Goal: Task Accomplishment & Management: Manage account settings

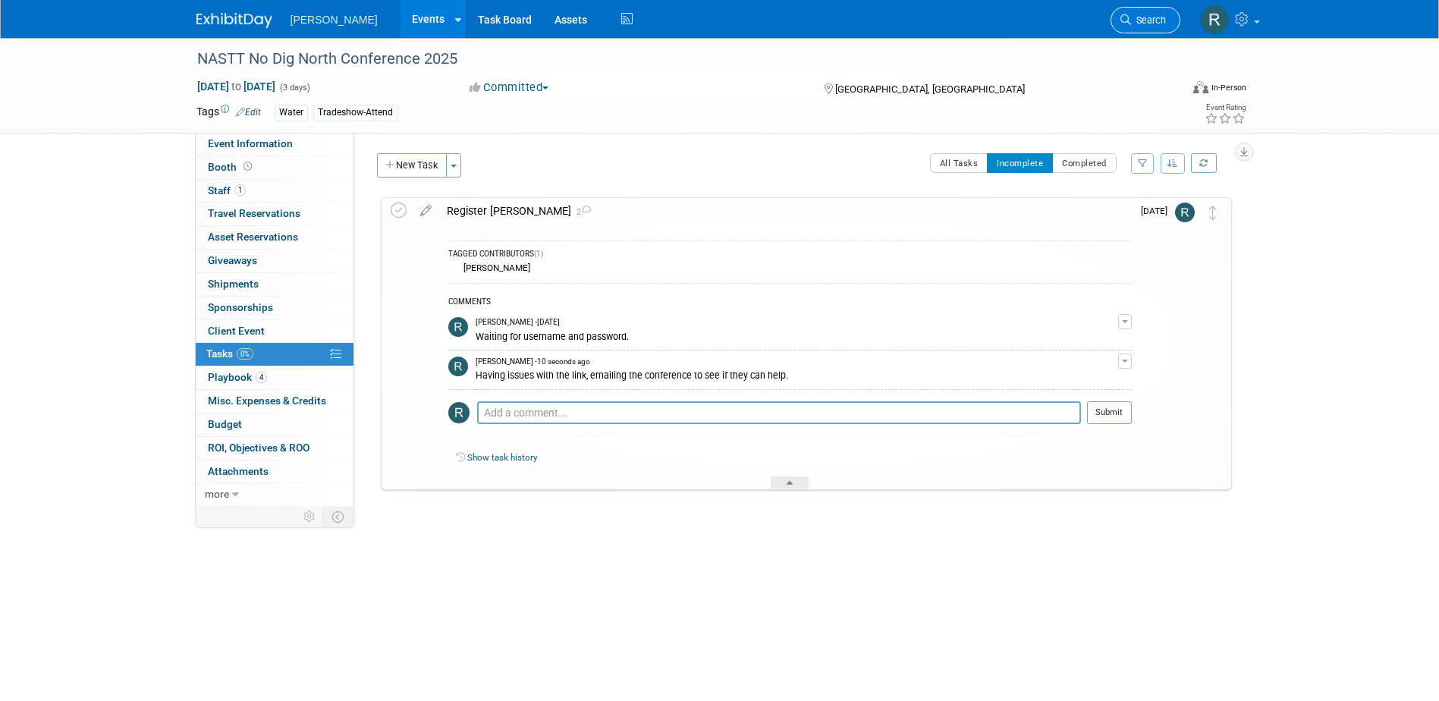
click at [1141, 19] on span "Search" at bounding box center [1148, 19] width 35 height 11
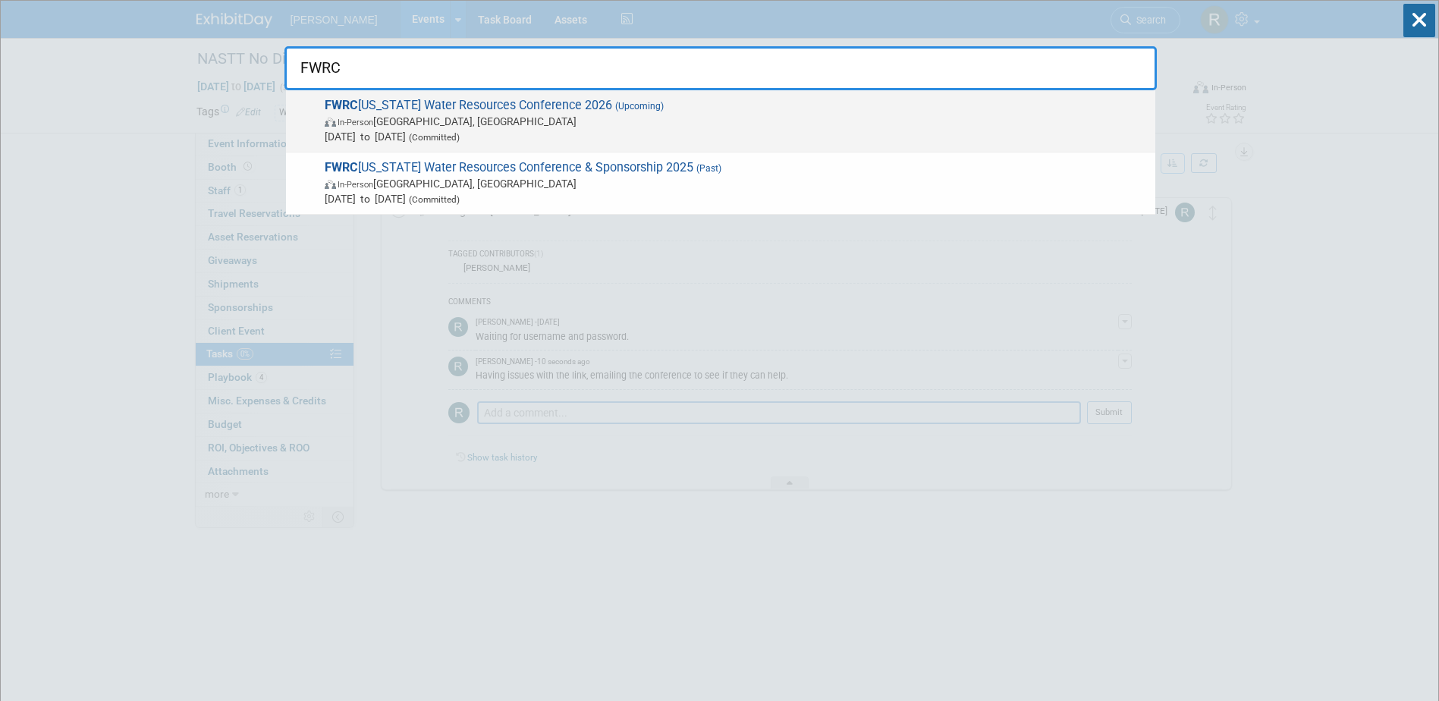
type input "FWRC"
click at [566, 125] on span "In-Person [GEOGRAPHIC_DATA], [GEOGRAPHIC_DATA]" at bounding box center [736, 121] width 823 height 15
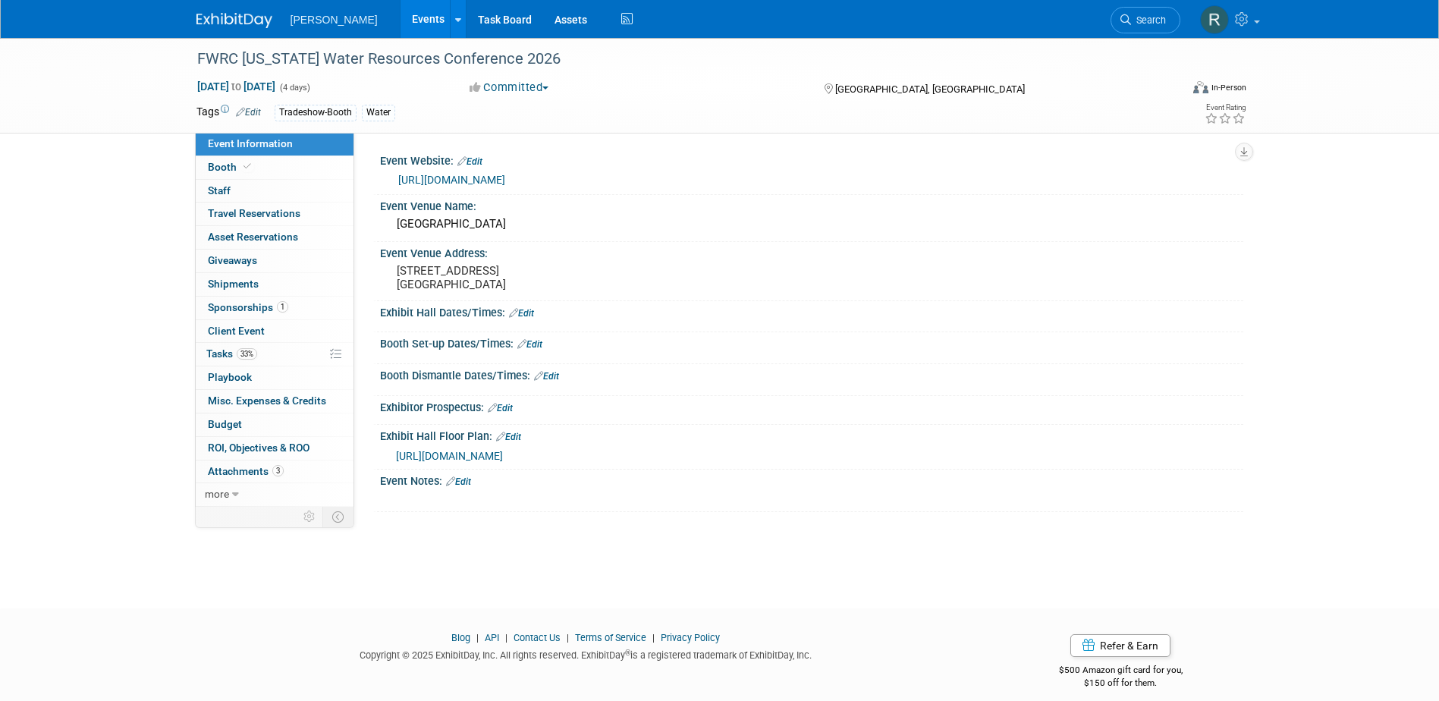
click at [255, 312] on span "Sponsorships 1" at bounding box center [248, 307] width 80 height 12
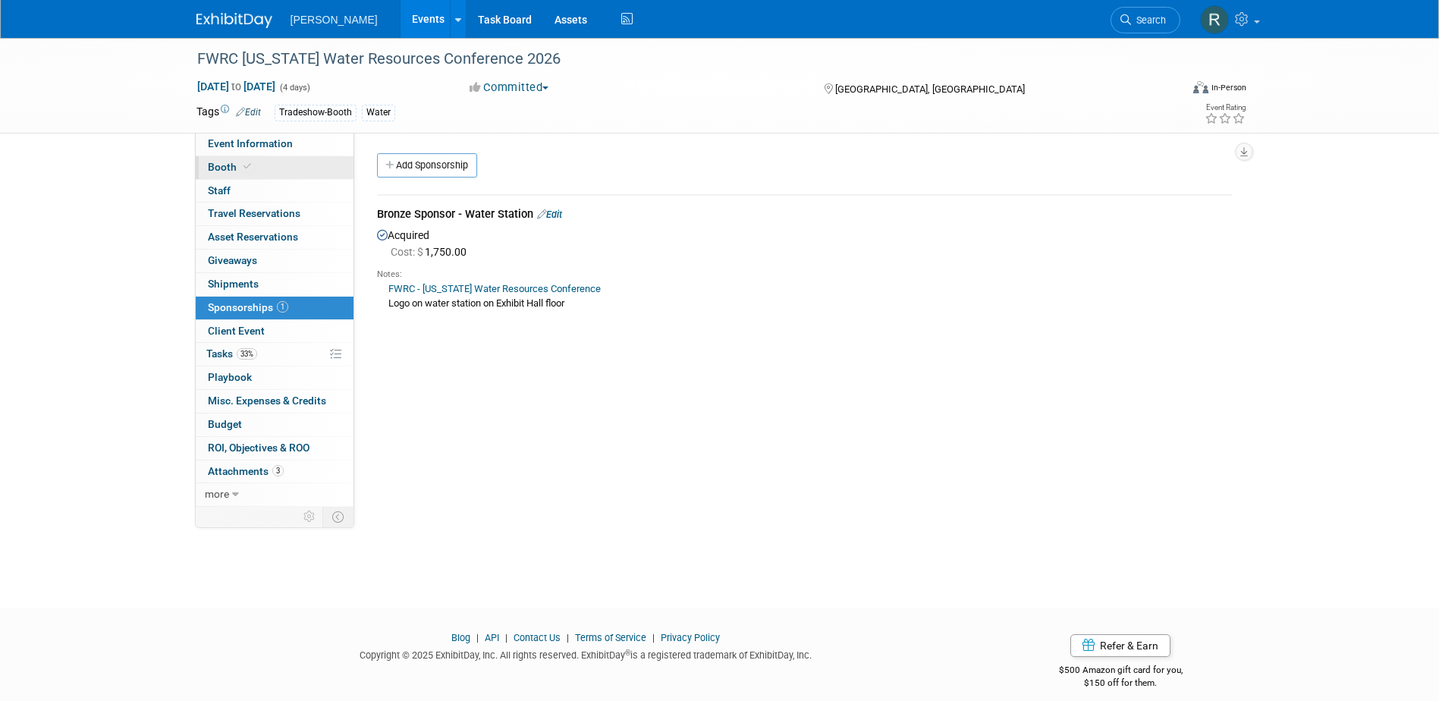
click at [297, 164] on link "Booth" at bounding box center [275, 167] width 158 height 23
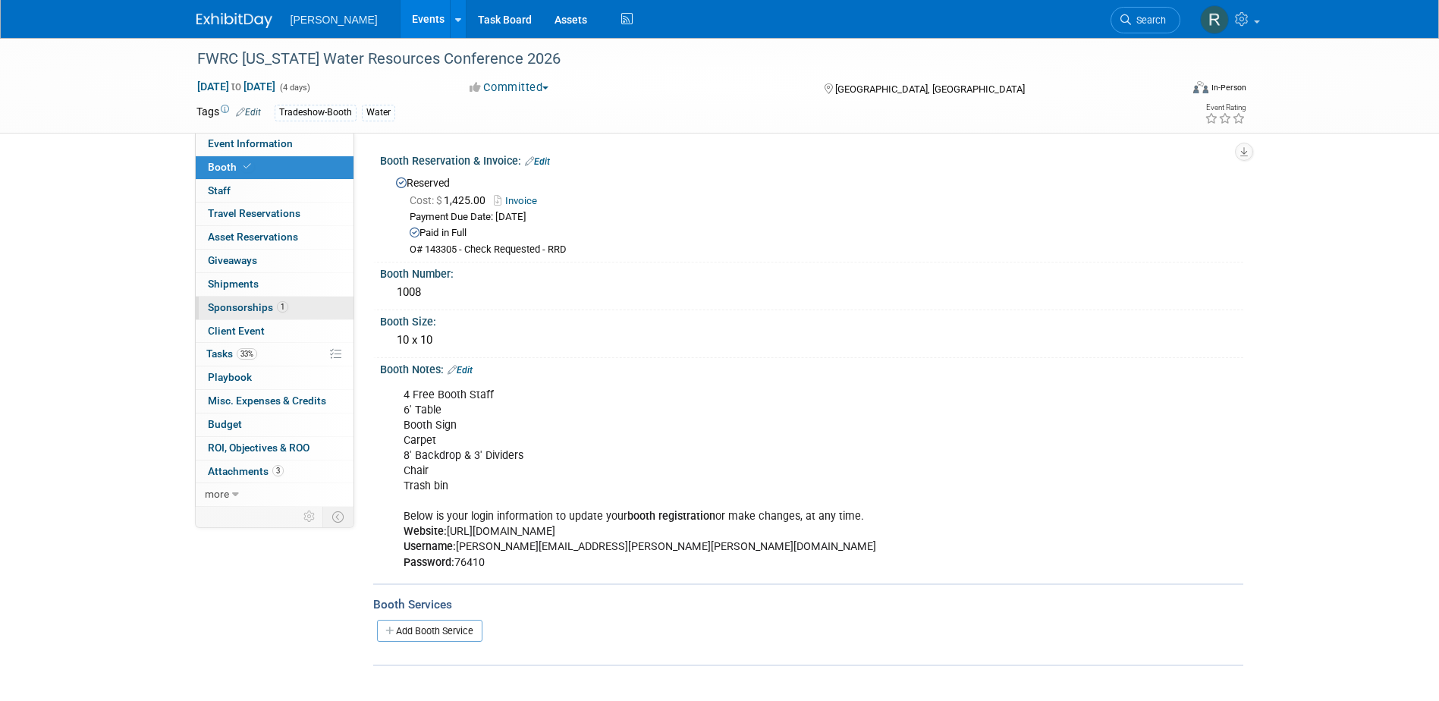
click at [252, 311] on span "Sponsorships 1" at bounding box center [248, 307] width 80 height 12
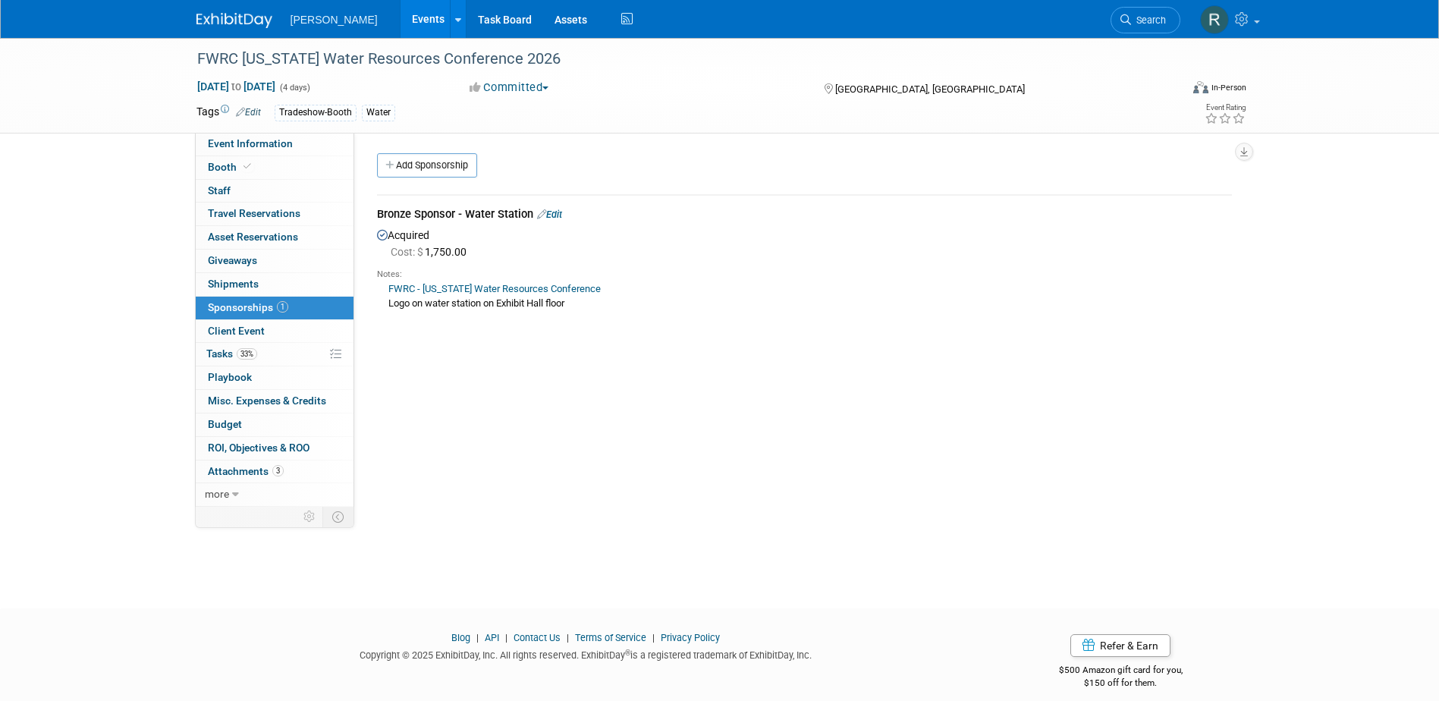
click at [435, 288] on link "FWRC - Florida Water Resources Conference" at bounding box center [495, 288] width 212 height 11
click at [560, 215] on link "Edit" at bounding box center [549, 214] width 25 height 11
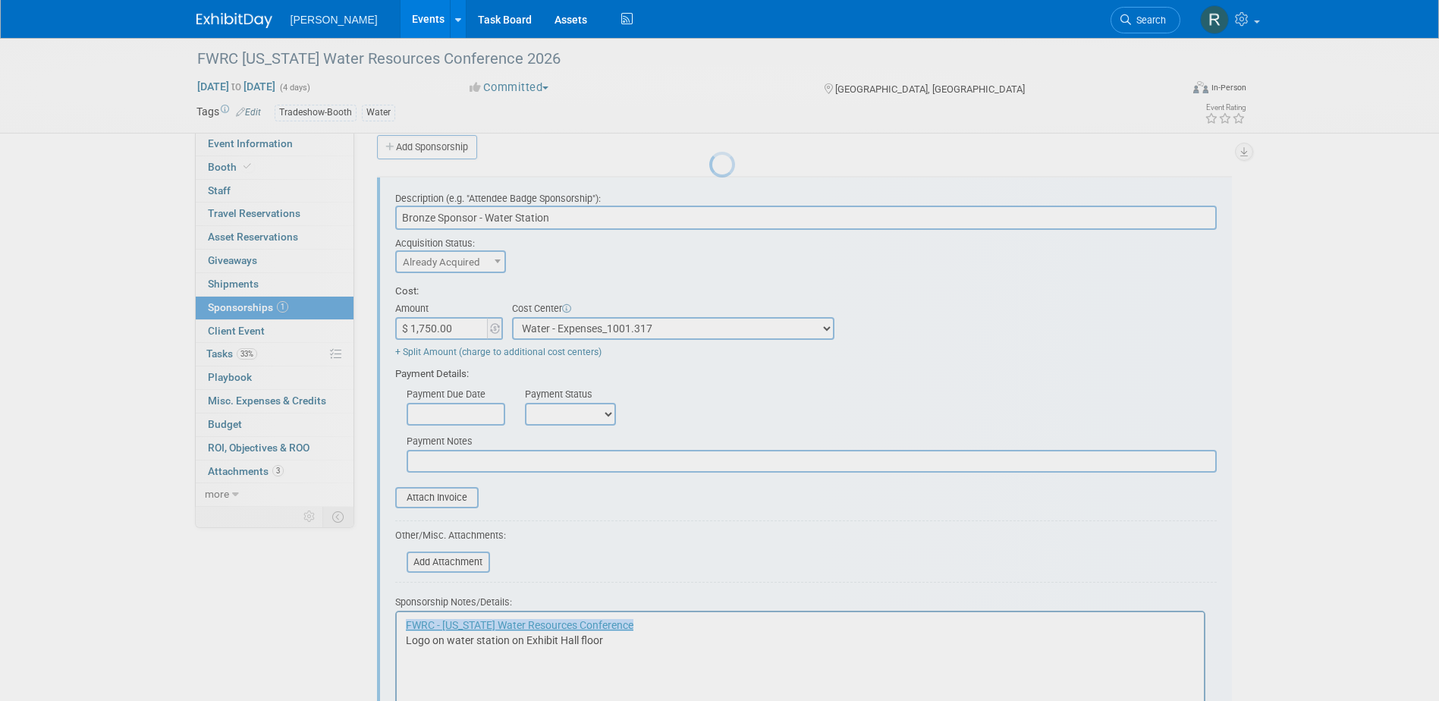
scroll to position [23, 0]
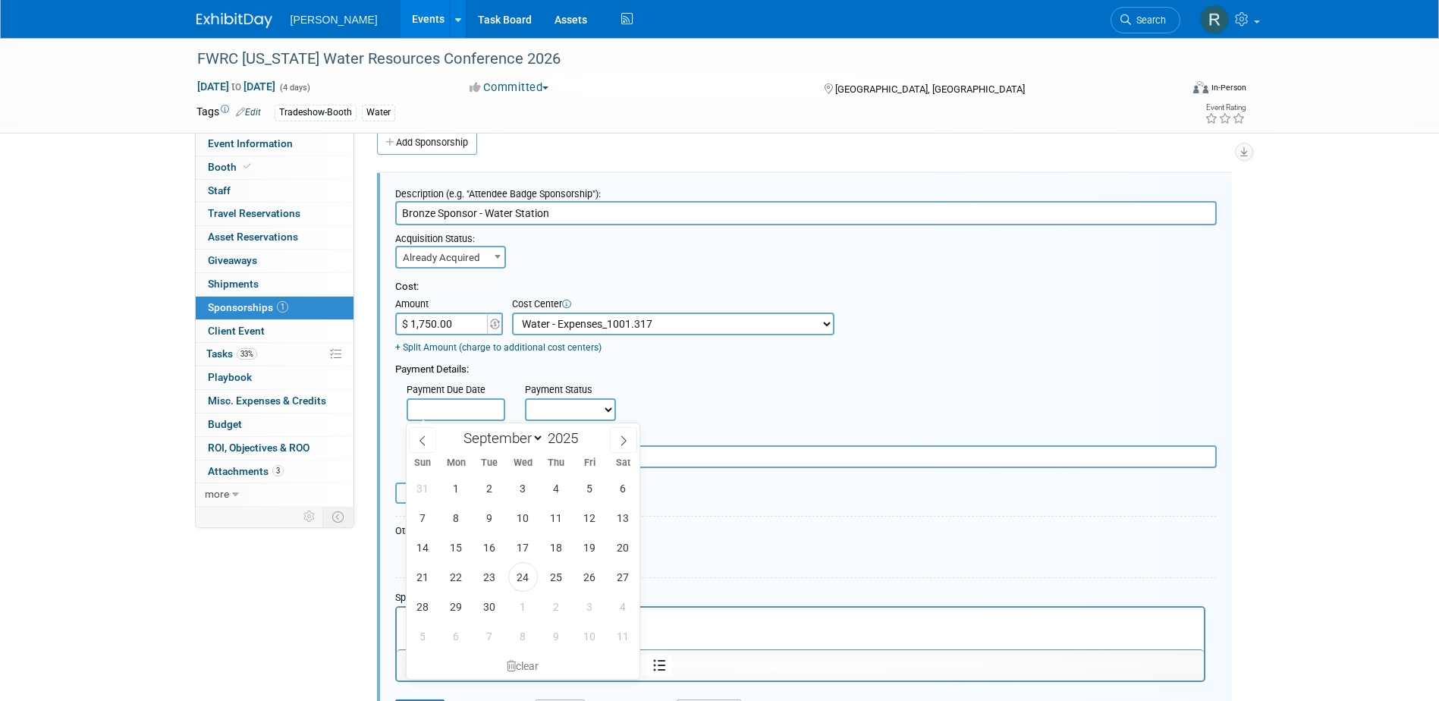
click at [471, 405] on input "text" at bounding box center [456, 409] width 99 height 23
click at [526, 578] on span "24" at bounding box center [523, 577] width 30 height 30
type input "Sep 24, 2025"
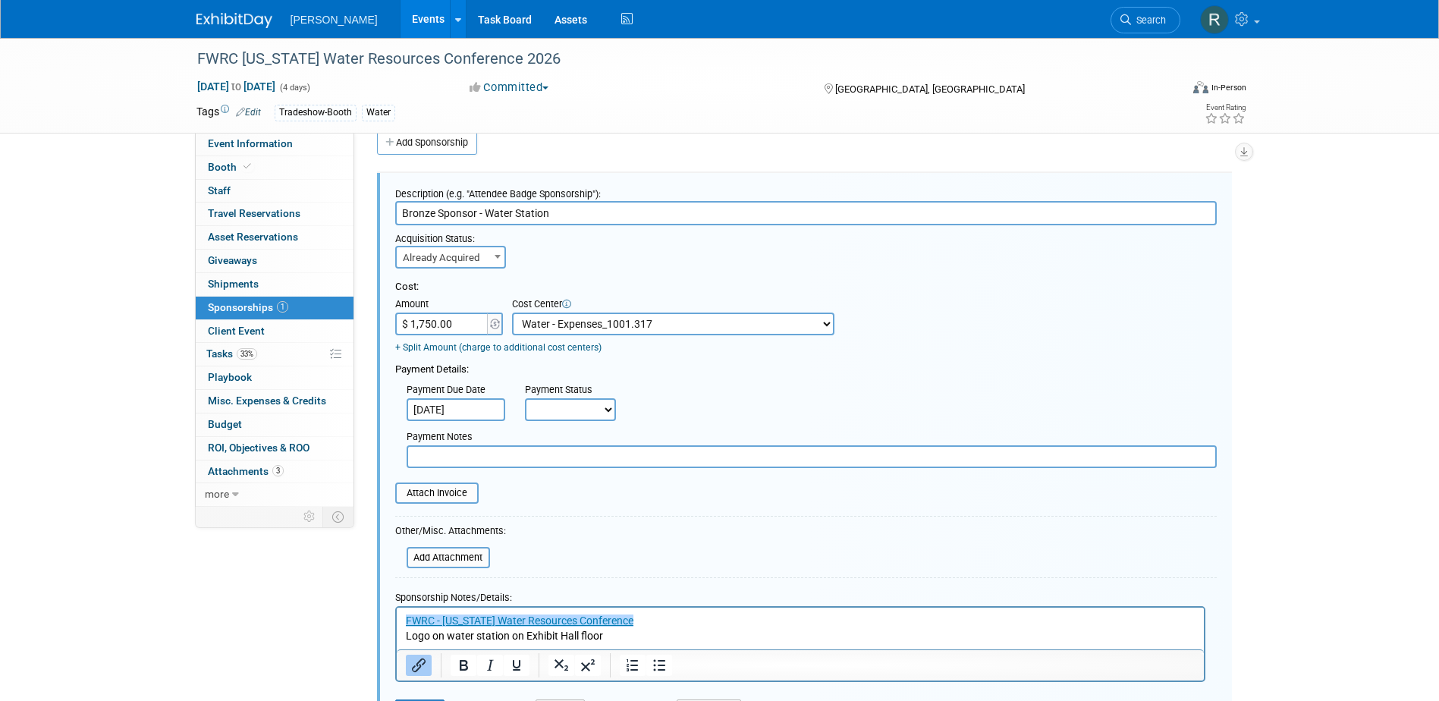
click at [576, 412] on select "Not Paid Yet Partially Paid Paid in Full" at bounding box center [570, 409] width 91 height 23
select select "1"
click at [525, 399] on select "Not Paid Yet Partially Paid Paid in Full" at bounding box center [570, 409] width 91 height 23
click at [552, 461] on input "text" at bounding box center [812, 456] width 810 height 23
type input "Check Requested - RRD"
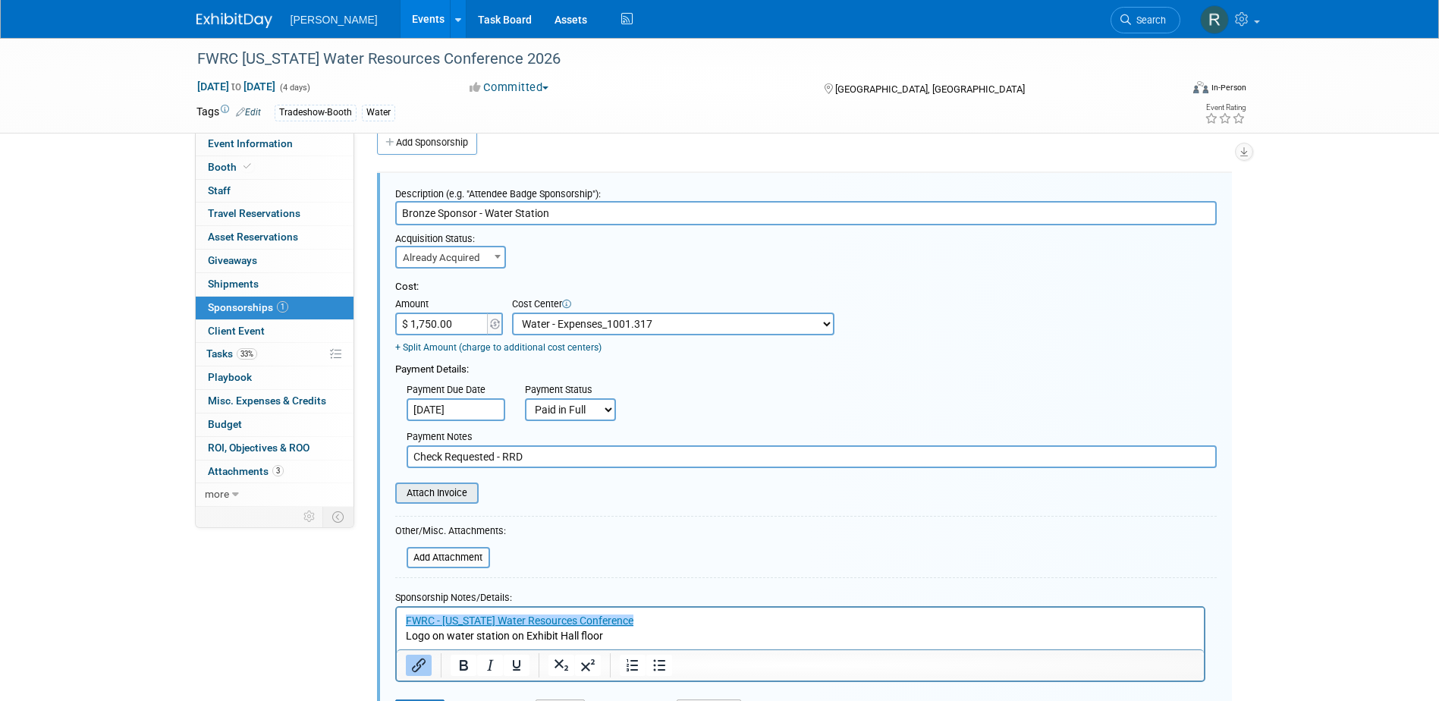
click at [452, 493] on input "file" at bounding box center [387, 493] width 181 height 18
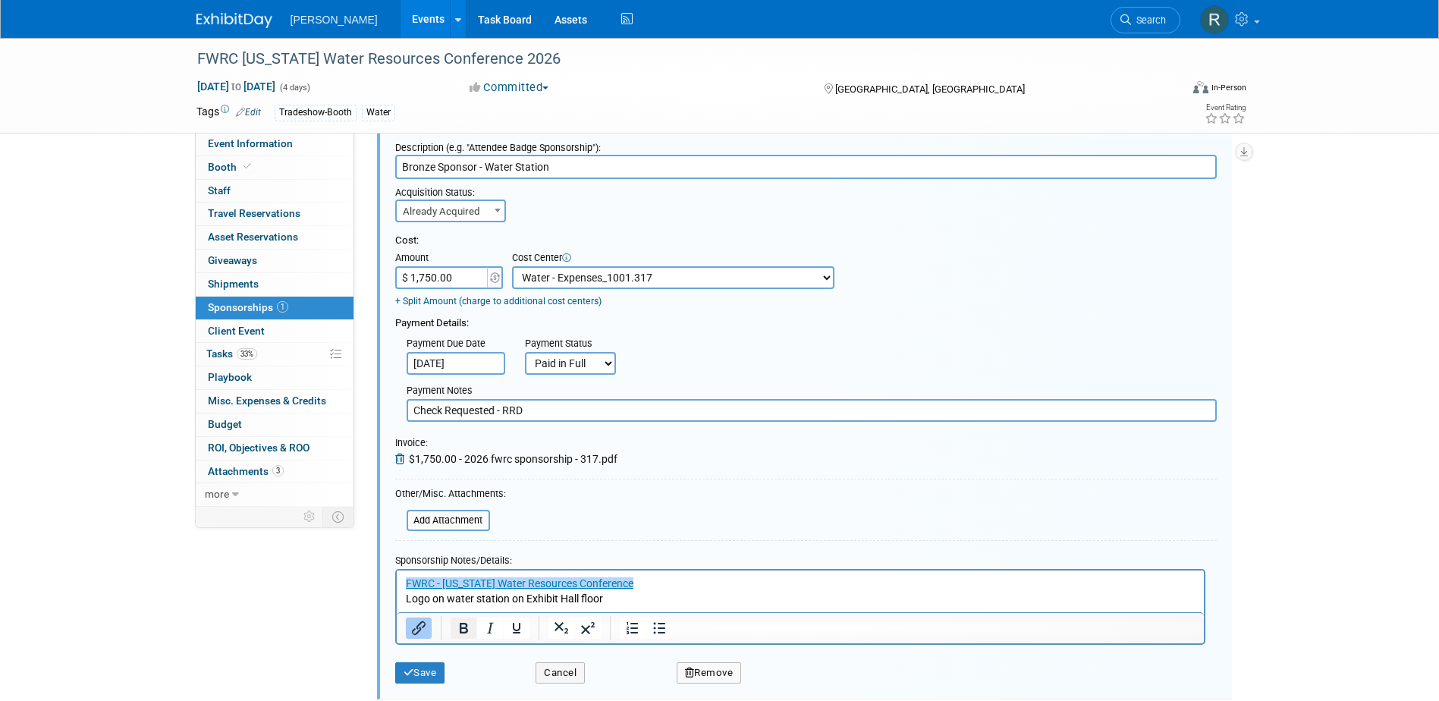
scroll to position [175, 0]
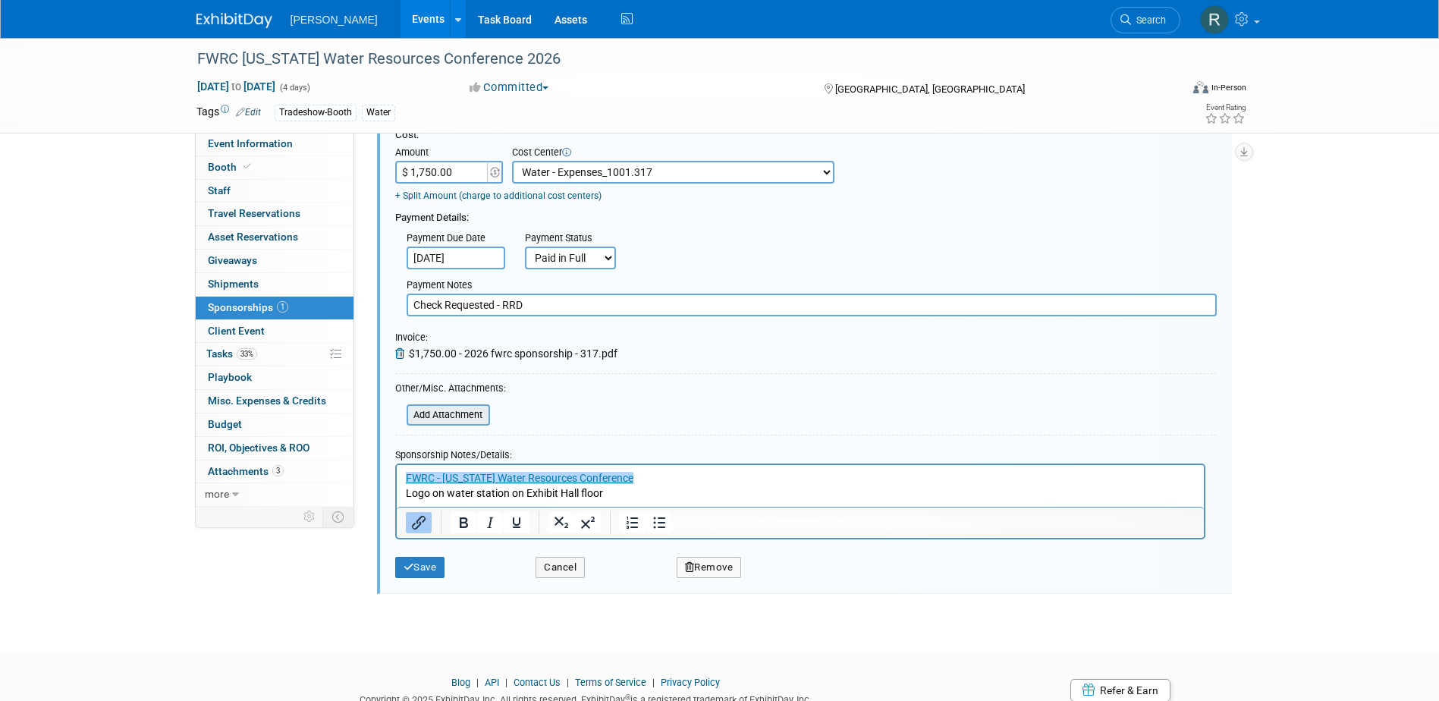
click at [448, 414] on input "file" at bounding box center [398, 415] width 181 height 18
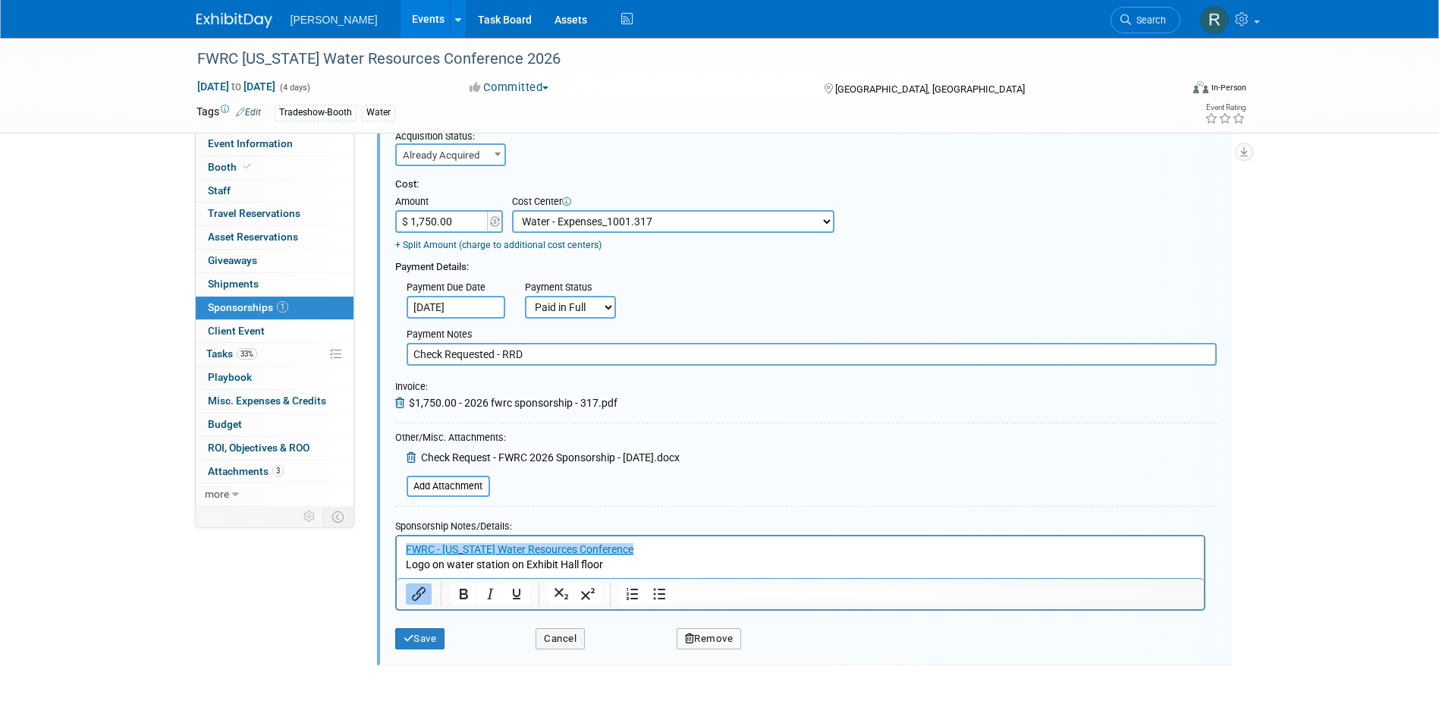
scroll to position [152, 0]
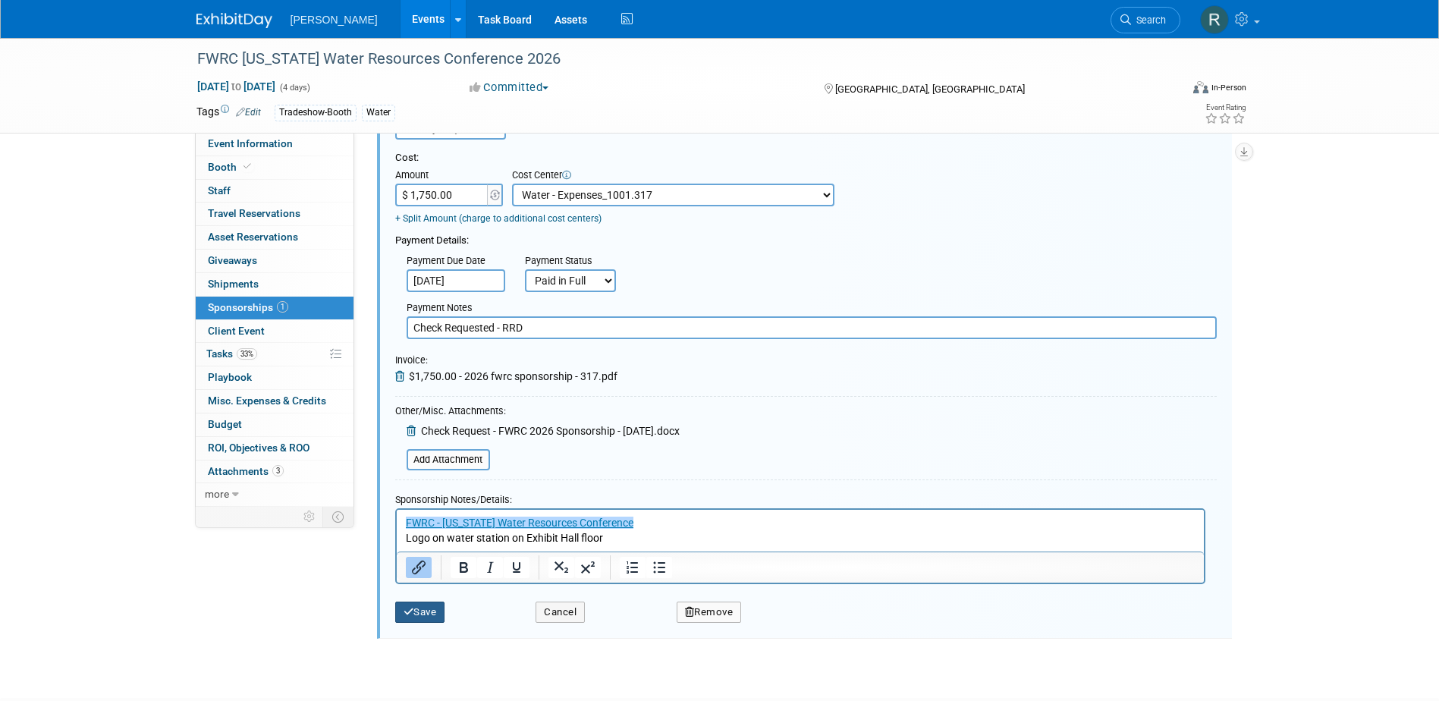
click at [425, 614] on button "Save" at bounding box center [420, 612] width 50 height 21
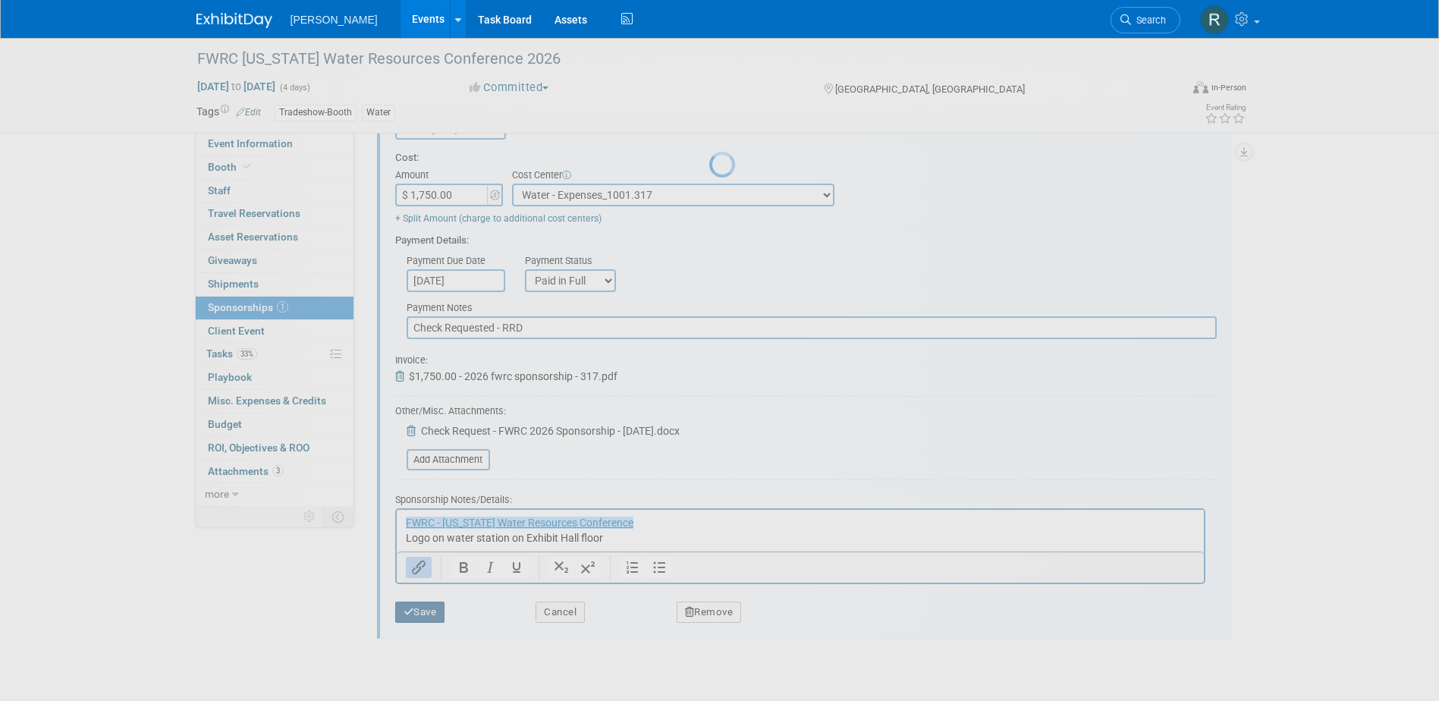
scroll to position [14, 0]
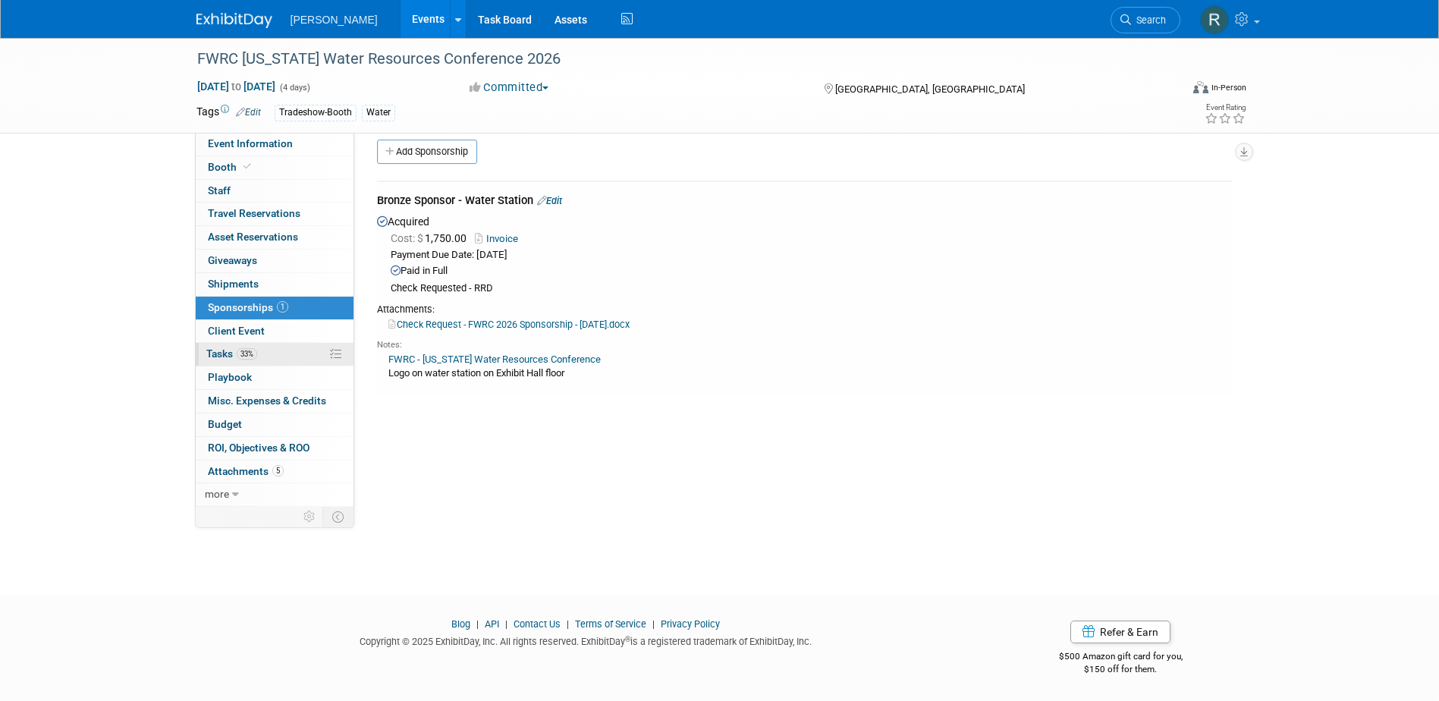
click at [232, 349] on span "Tasks 33%" at bounding box center [231, 354] width 51 height 12
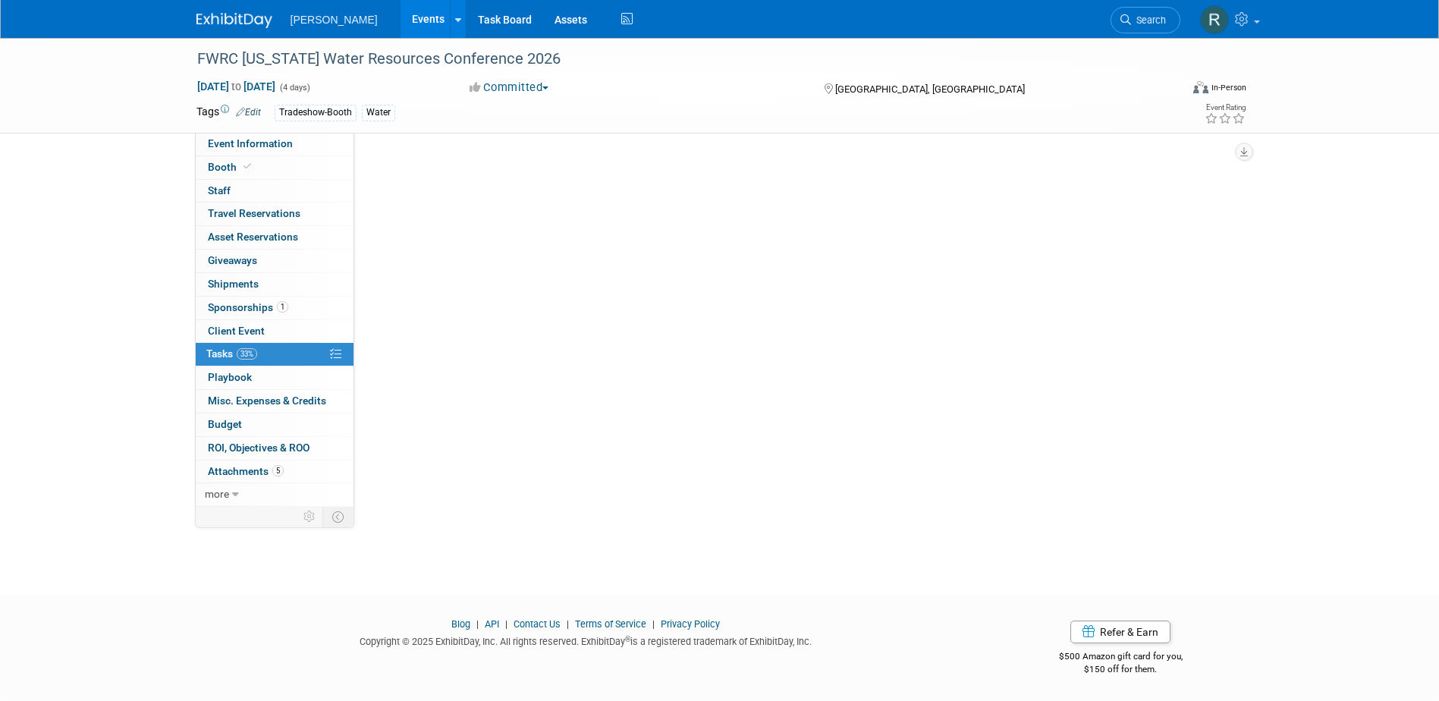
scroll to position [0, 0]
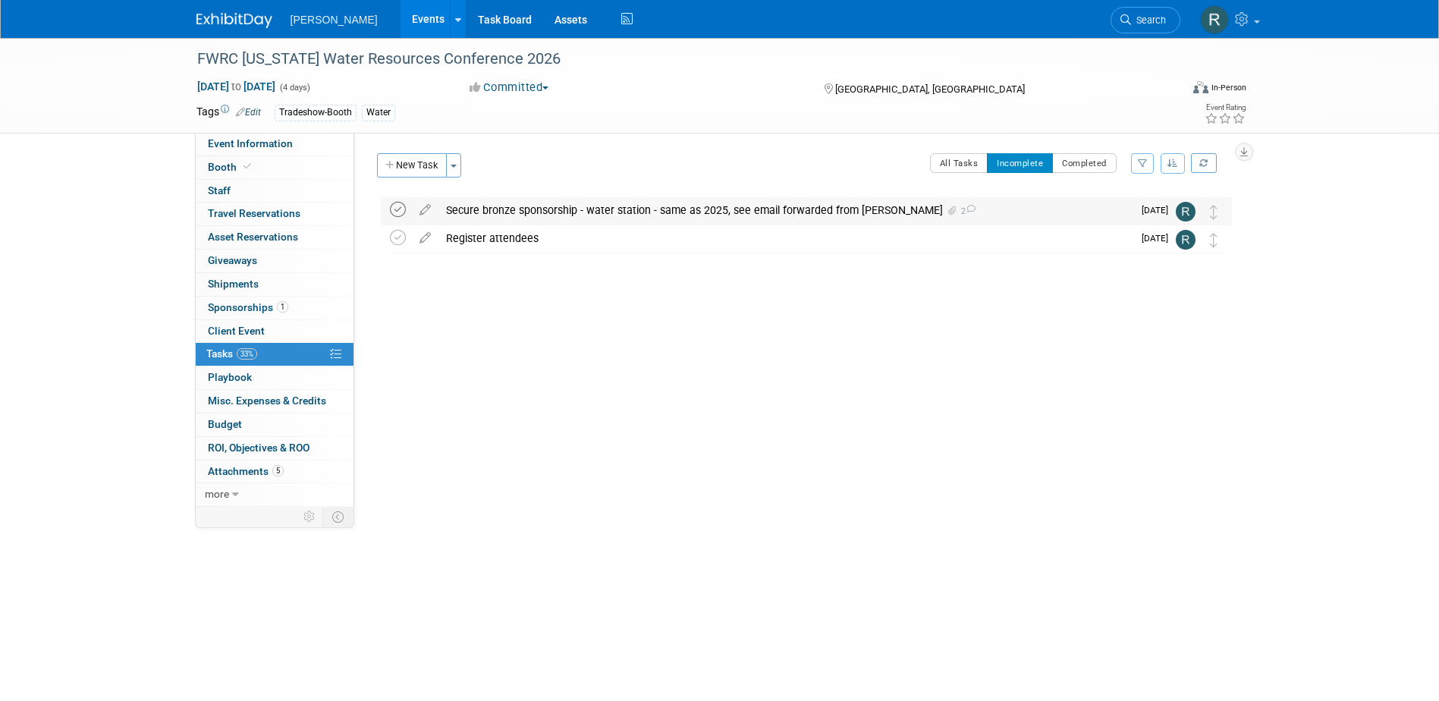
click at [398, 212] on icon at bounding box center [398, 210] width 16 height 16
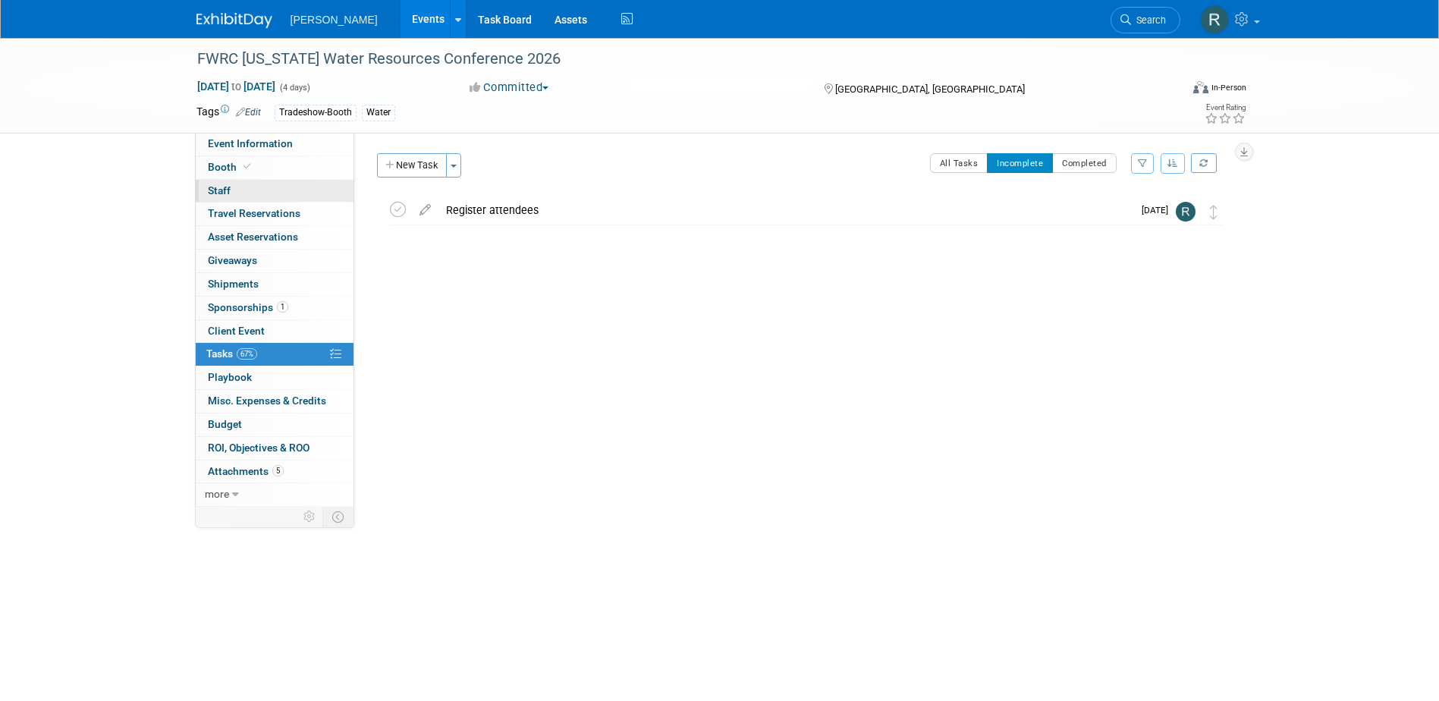
click at [282, 190] on link "0 Staff 0" at bounding box center [275, 191] width 158 height 23
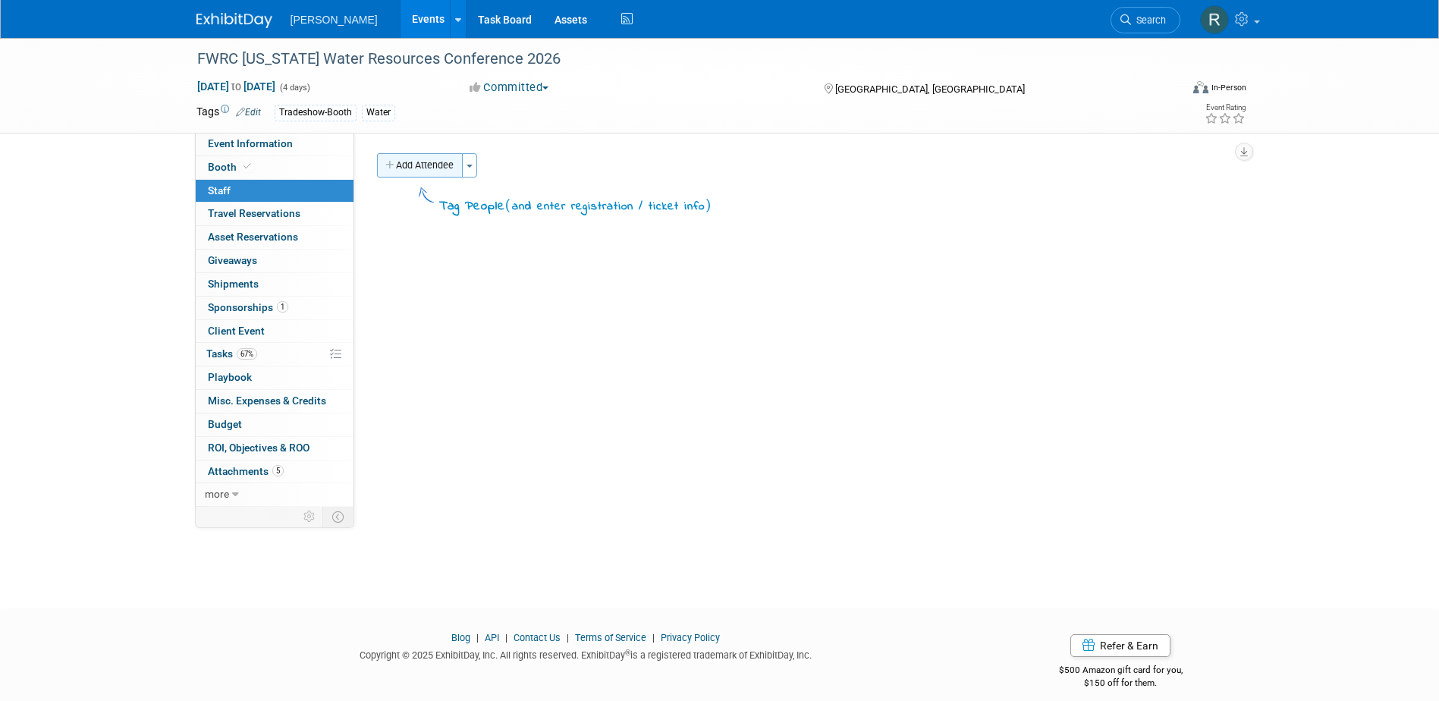
click at [421, 168] on button "Add Attendee" at bounding box center [420, 165] width 86 height 24
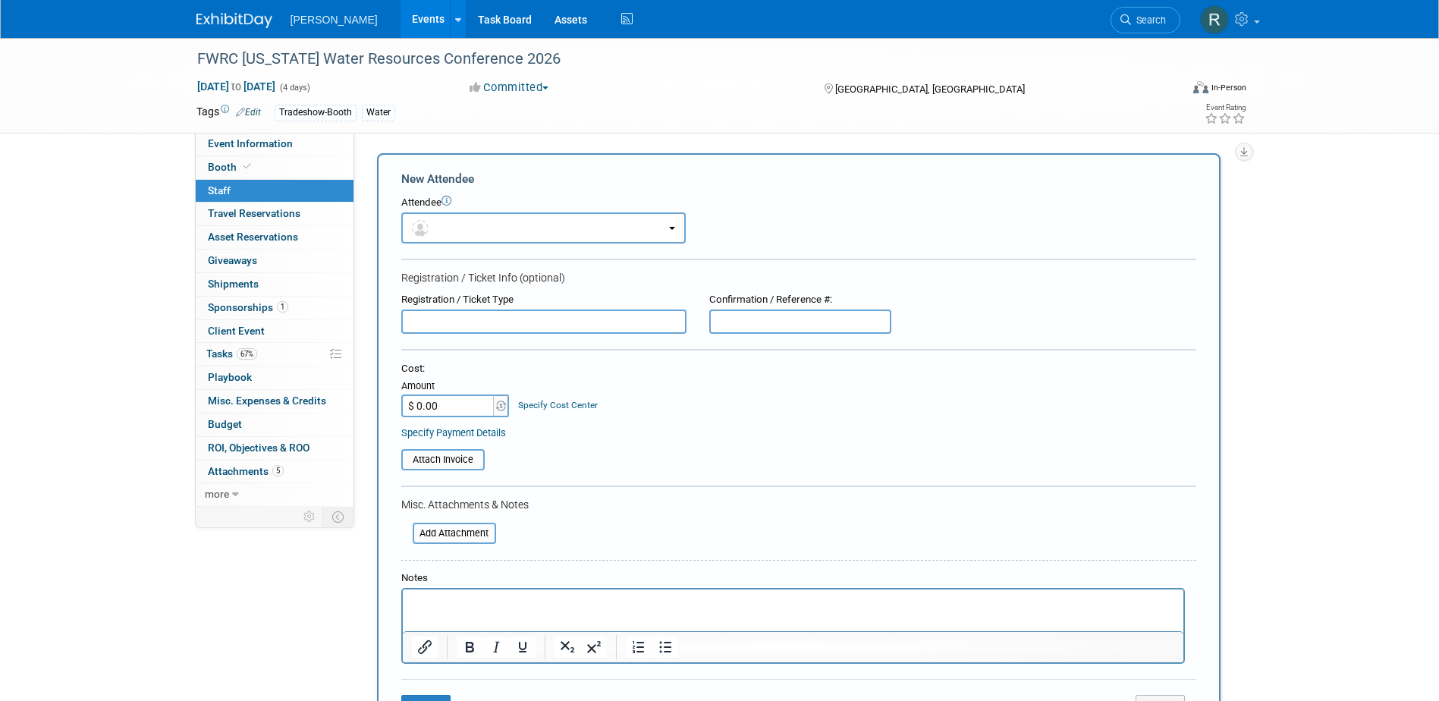
click at [455, 325] on input "text" at bounding box center [543, 322] width 285 height 24
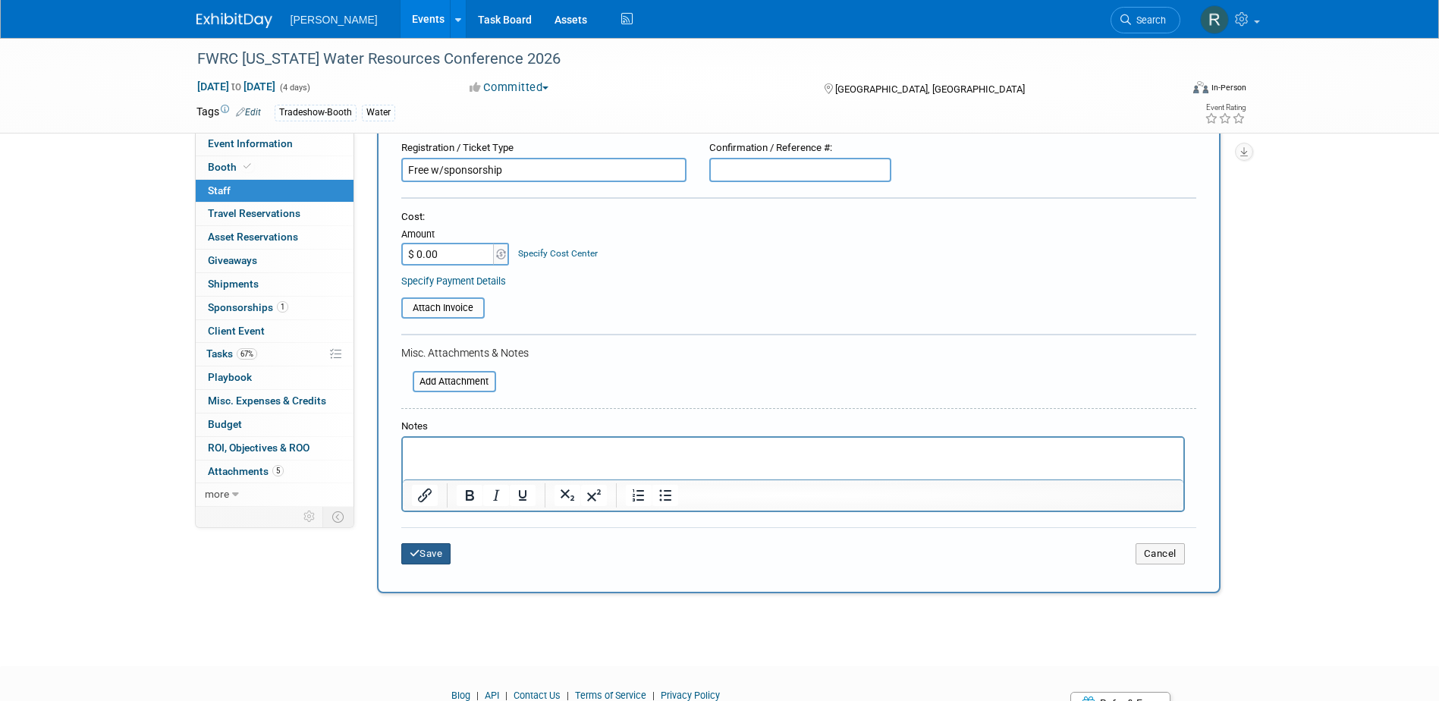
type input "Free w/sponsorship"
click at [431, 562] on button "Save" at bounding box center [426, 553] width 50 height 21
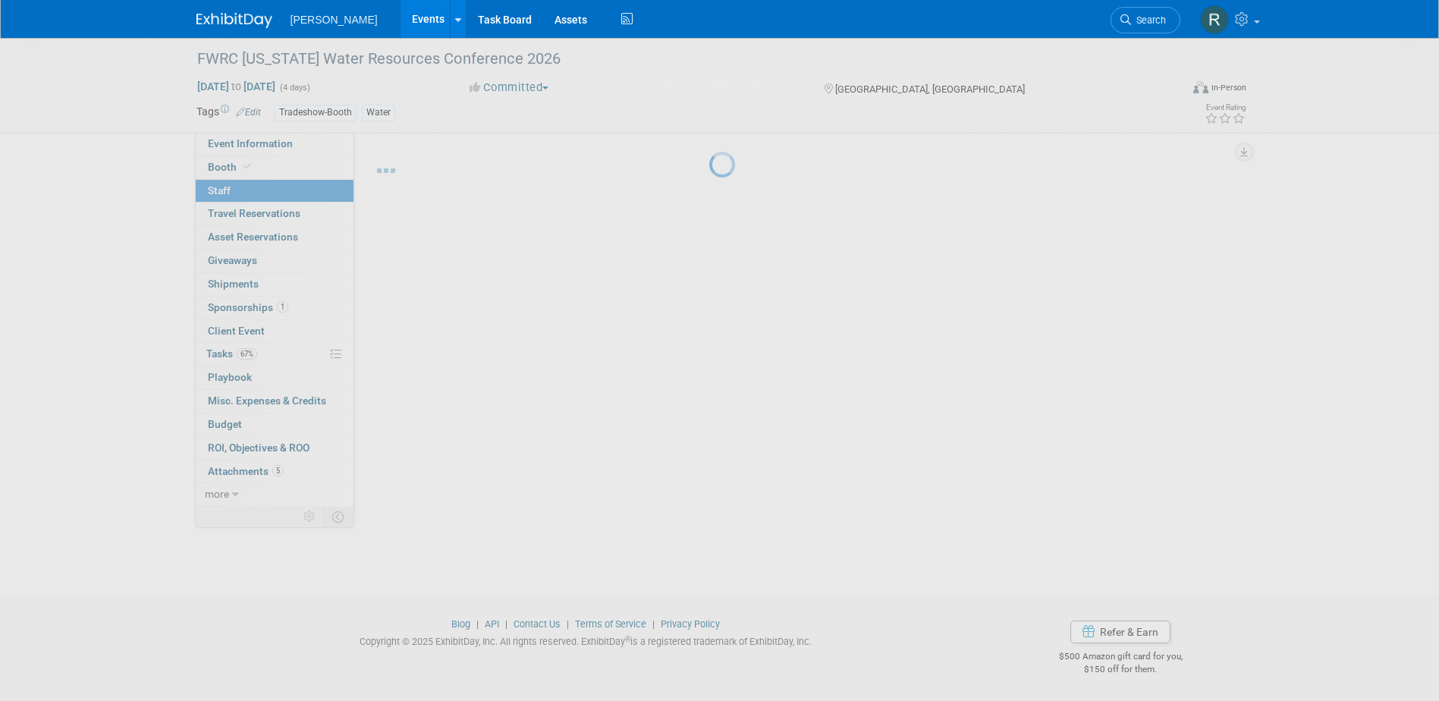
scroll to position [14, 0]
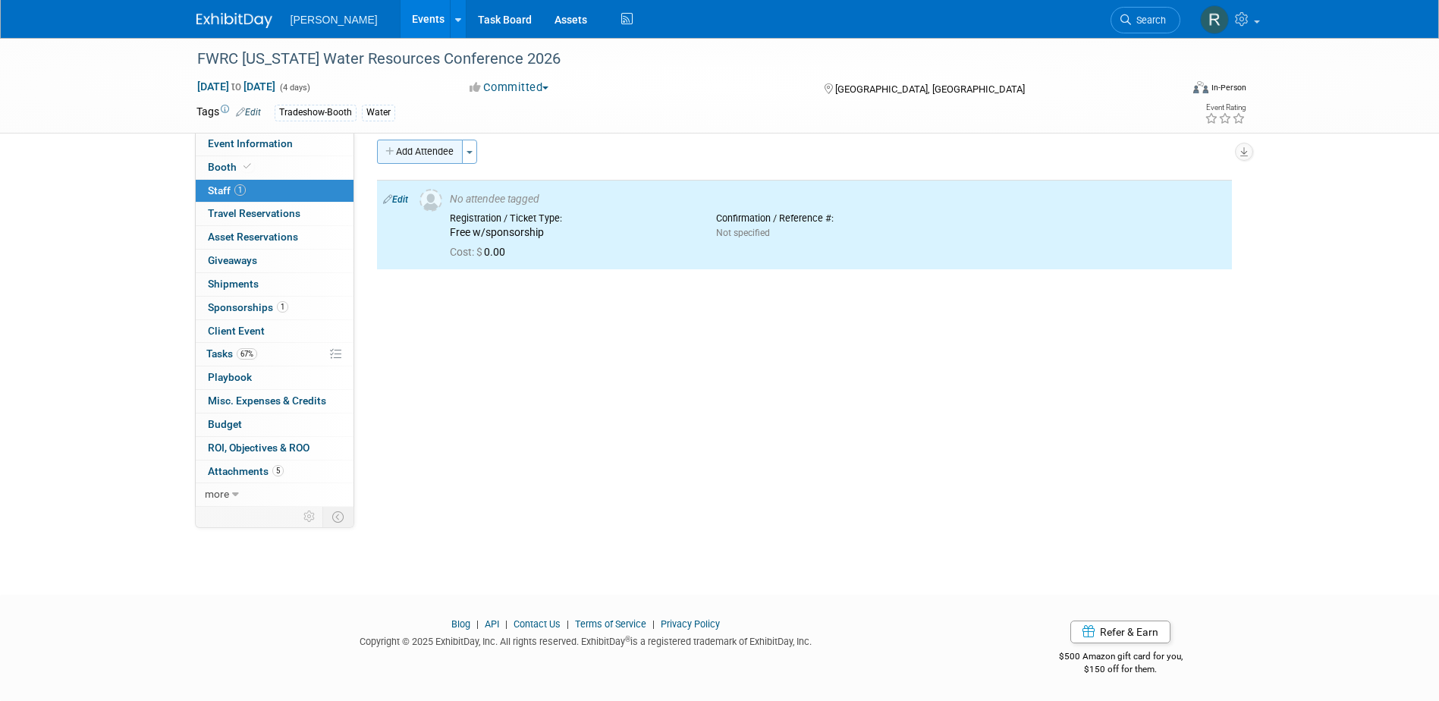
click at [424, 148] on button "Add Attendee" at bounding box center [420, 152] width 86 height 24
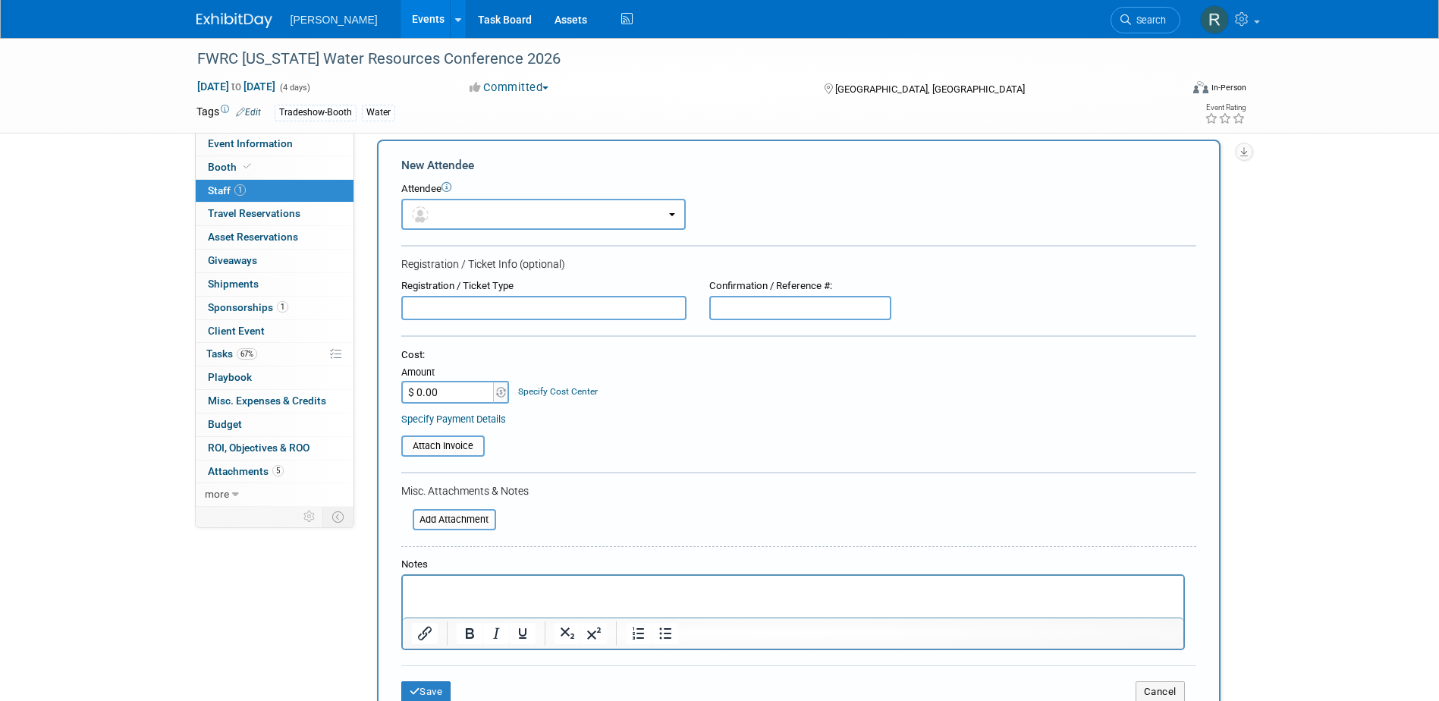
scroll to position [0, 0]
click at [459, 310] on input "text" at bounding box center [543, 308] width 285 height 24
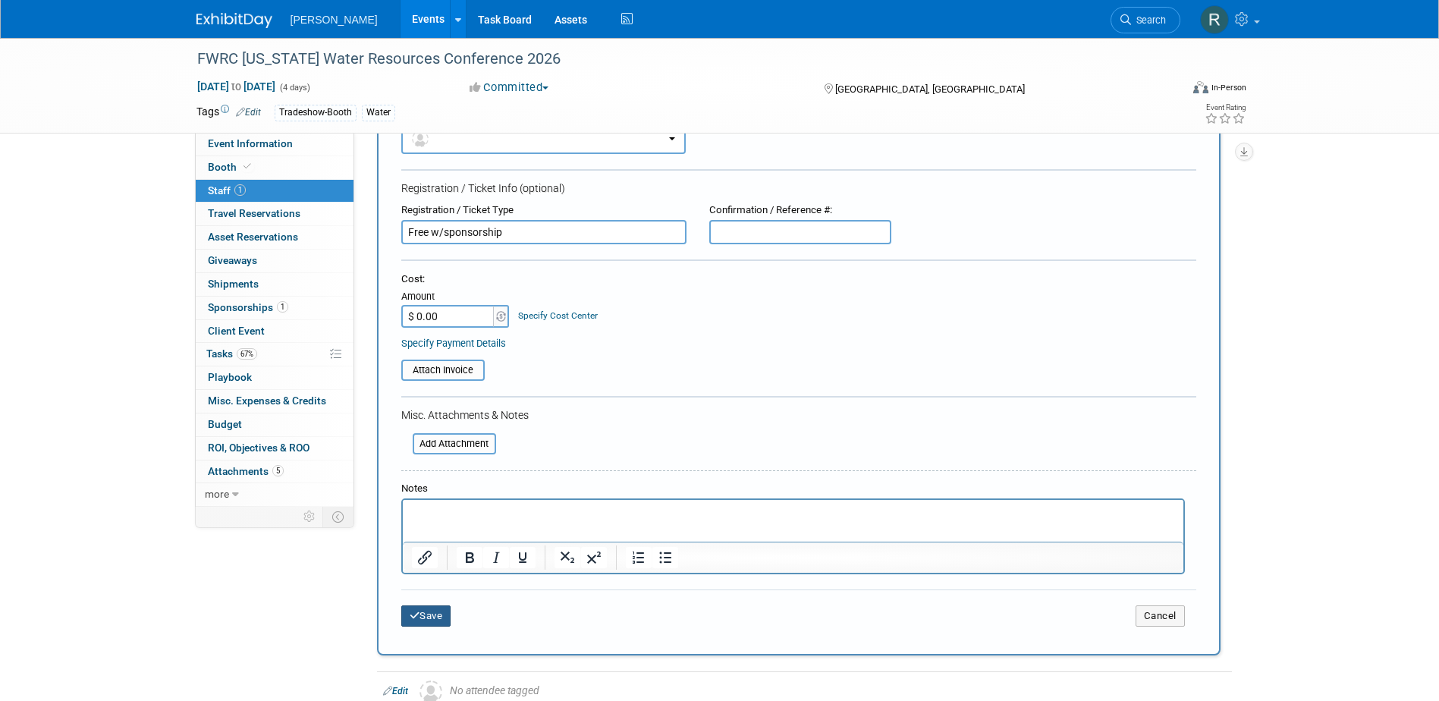
type input "Free w/sponsorship"
click at [421, 620] on button "Save" at bounding box center [426, 616] width 50 height 21
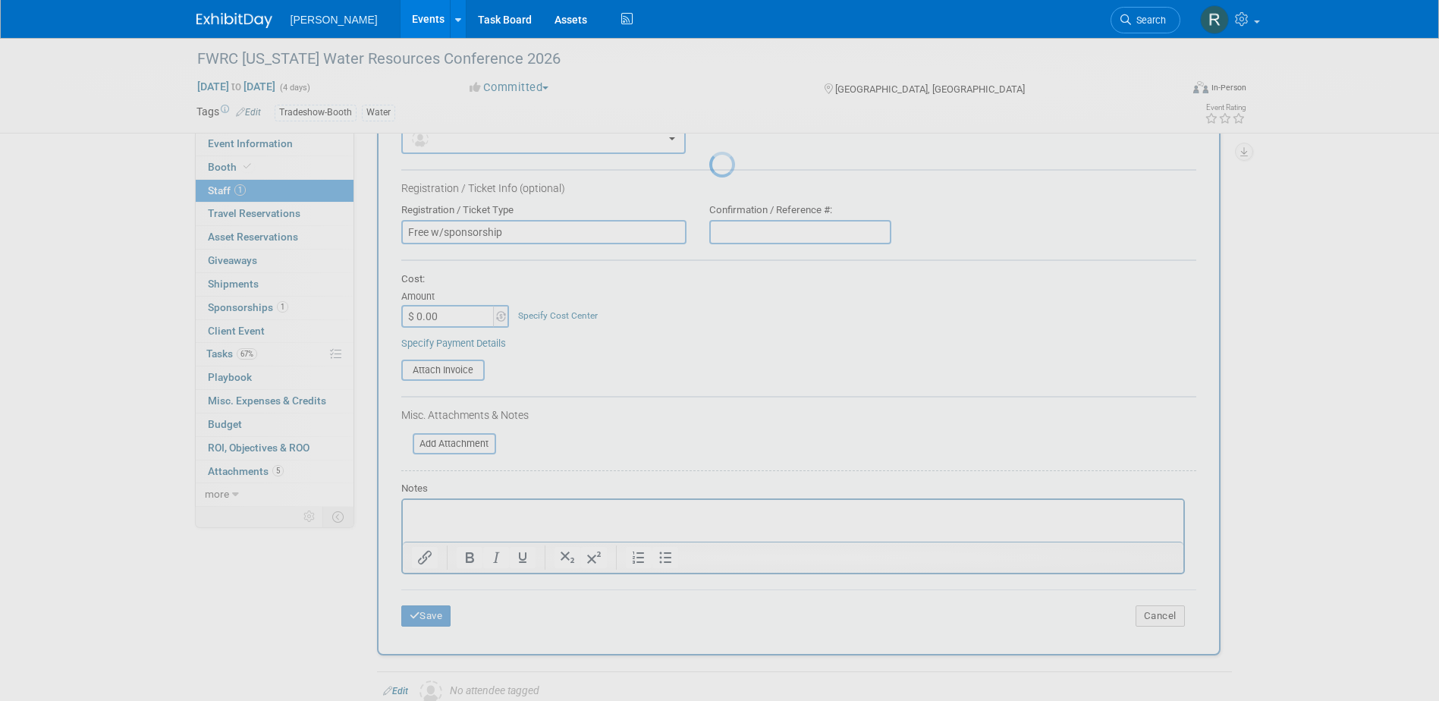
scroll to position [14, 0]
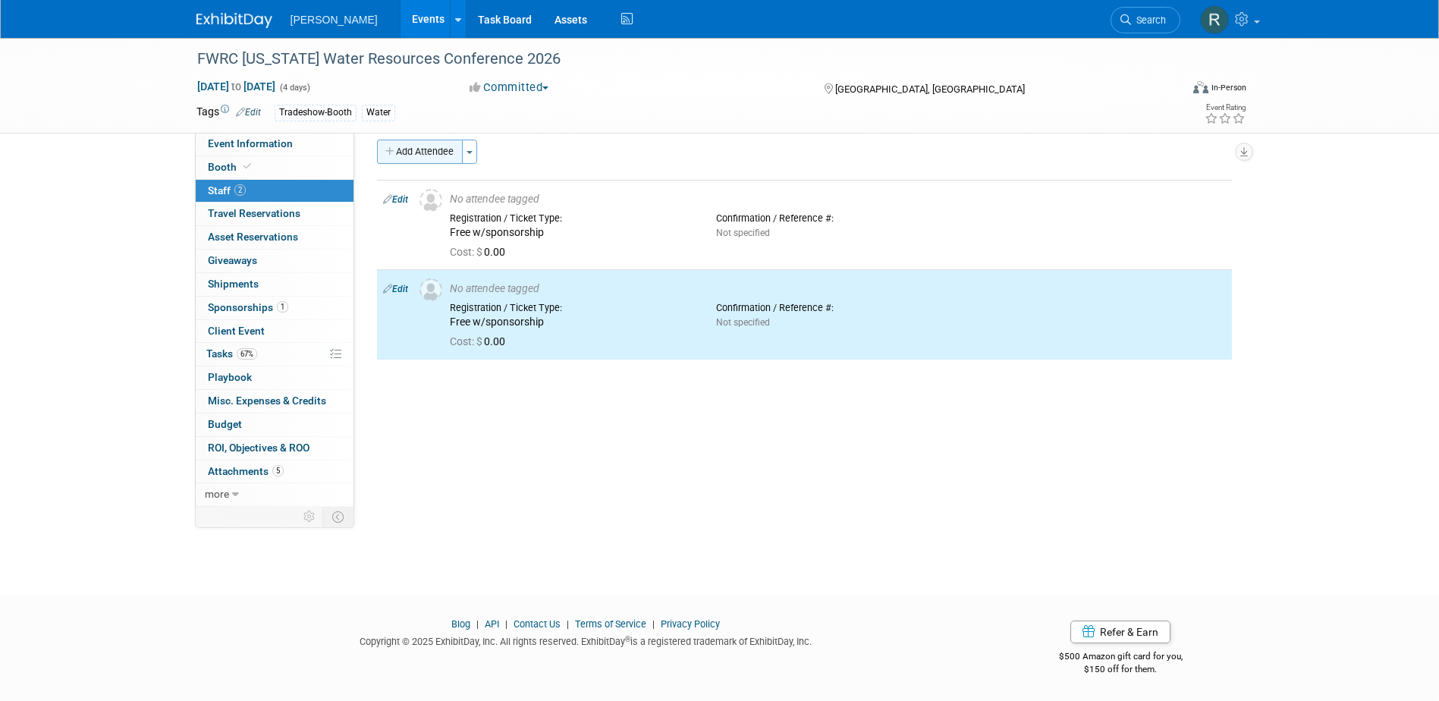
click at [434, 153] on button "Add Attendee" at bounding box center [420, 152] width 86 height 24
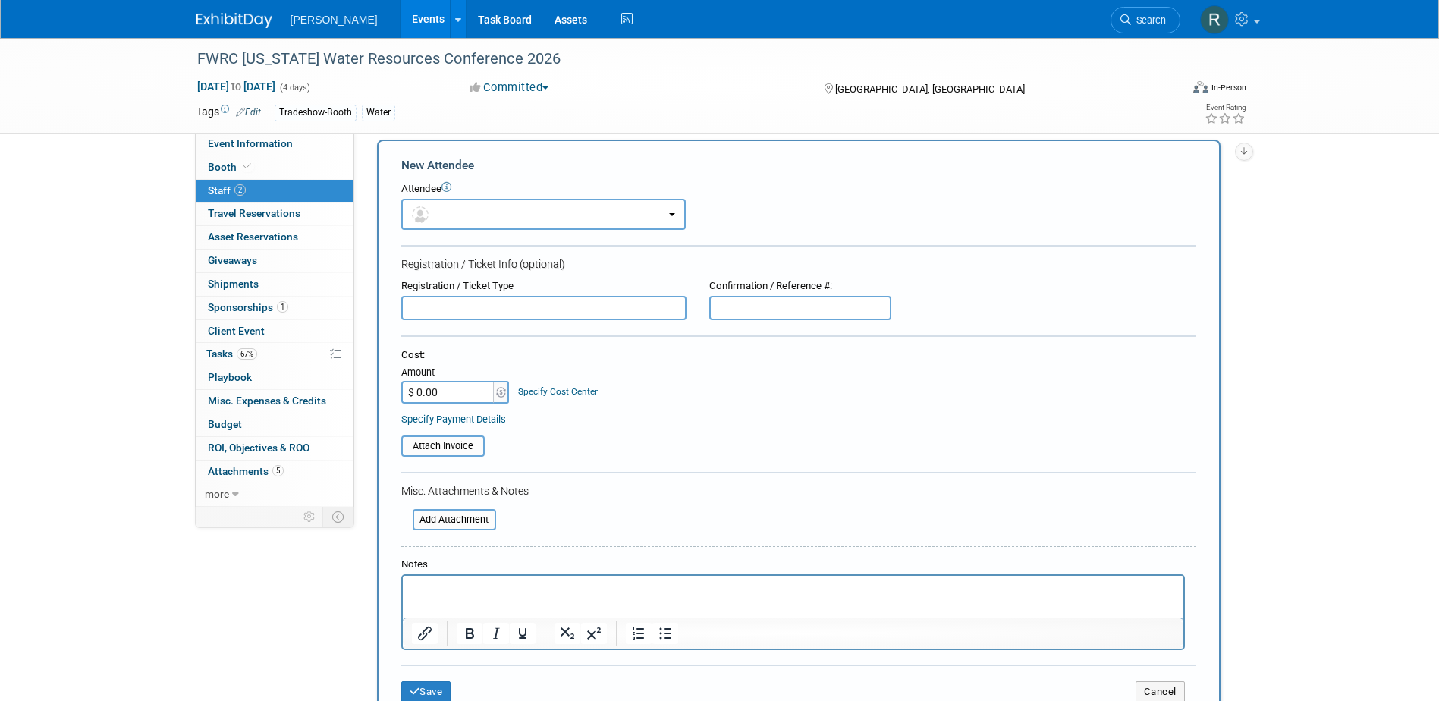
scroll to position [0, 0]
click at [458, 303] on input "text" at bounding box center [543, 308] width 285 height 24
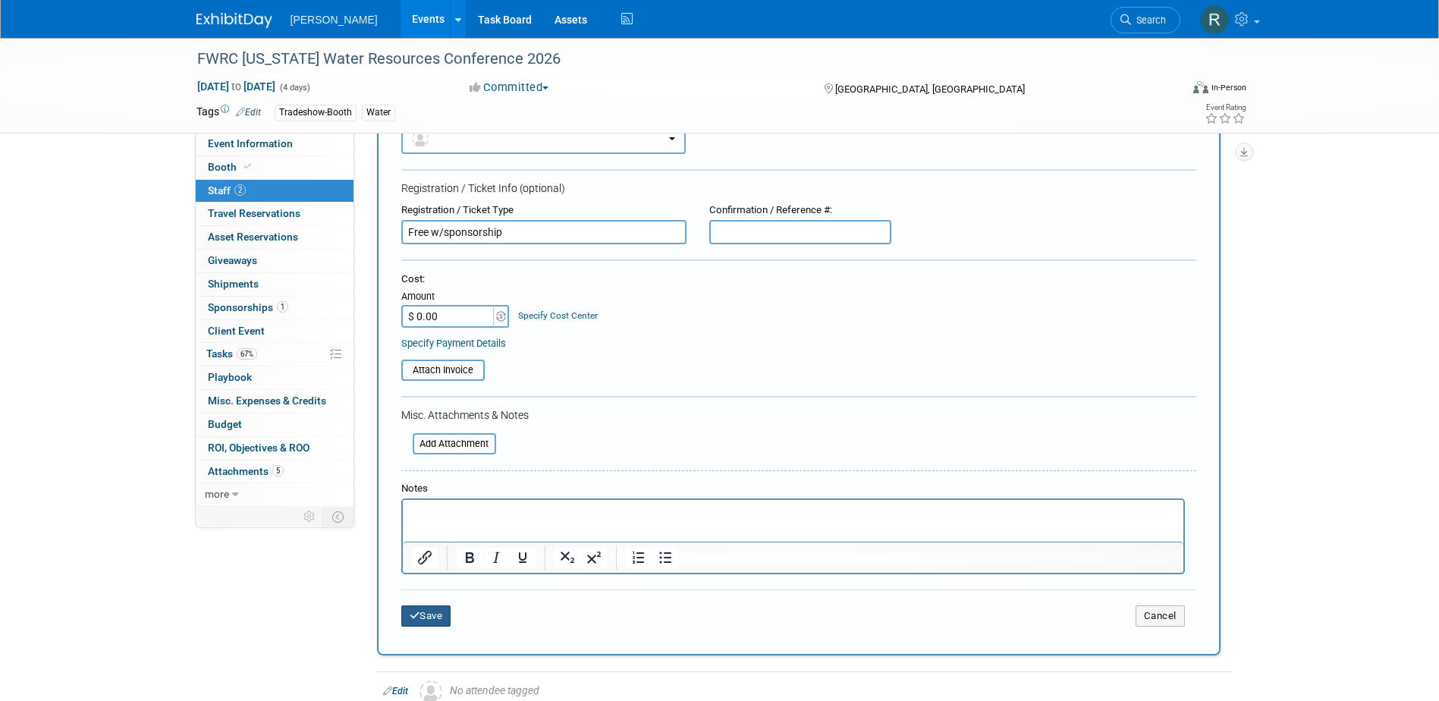
type input "Free w/sponsorship"
click at [438, 612] on button "Save" at bounding box center [426, 616] width 50 height 21
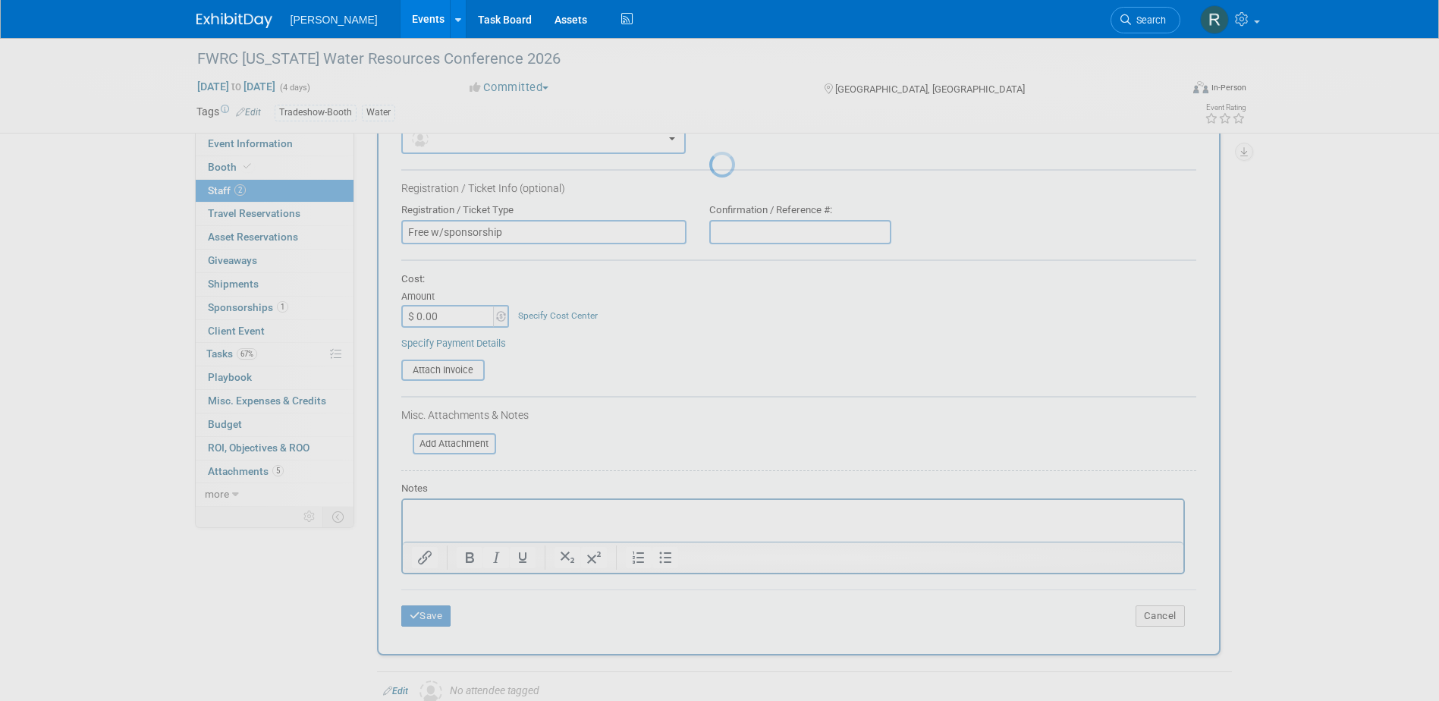
scroll to position [14, 0]
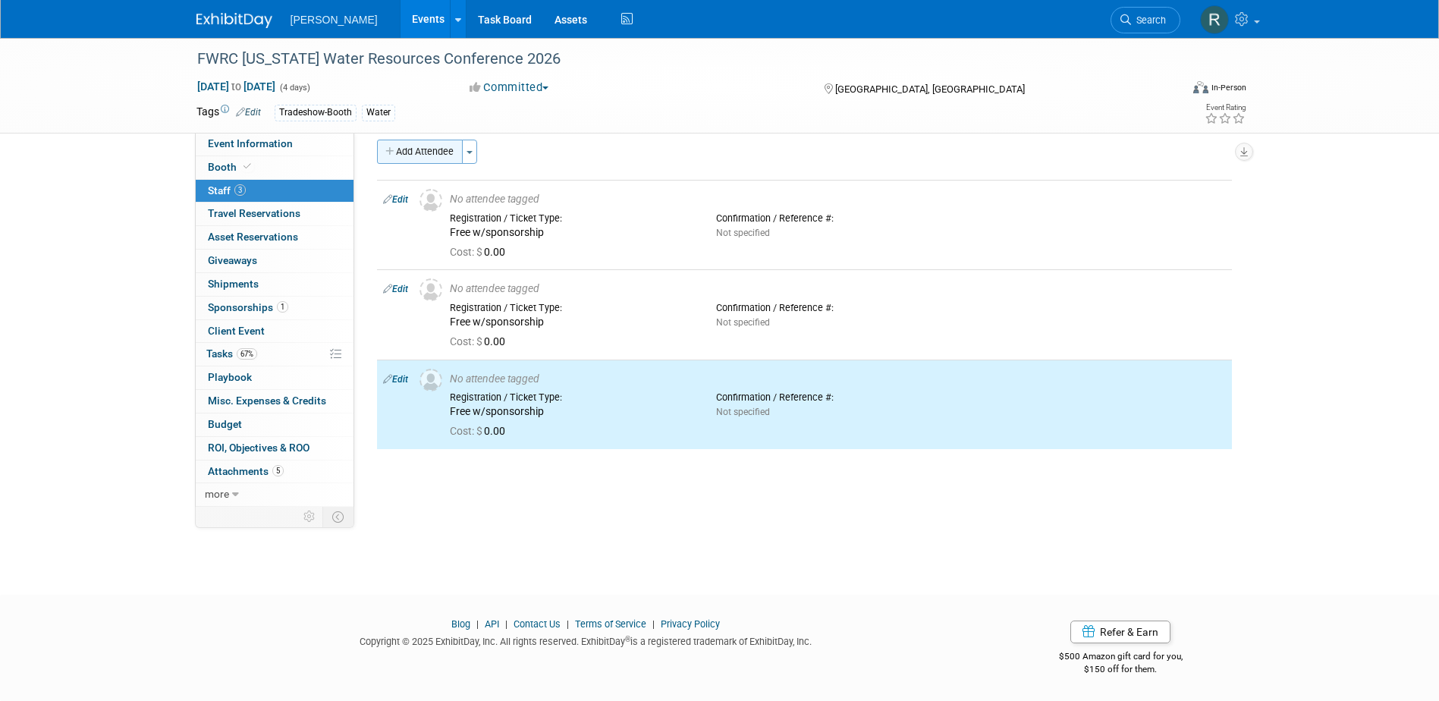
click at [443, 148] on button "Add Attendee" at bounding box center [420, 152] width 86 height 24
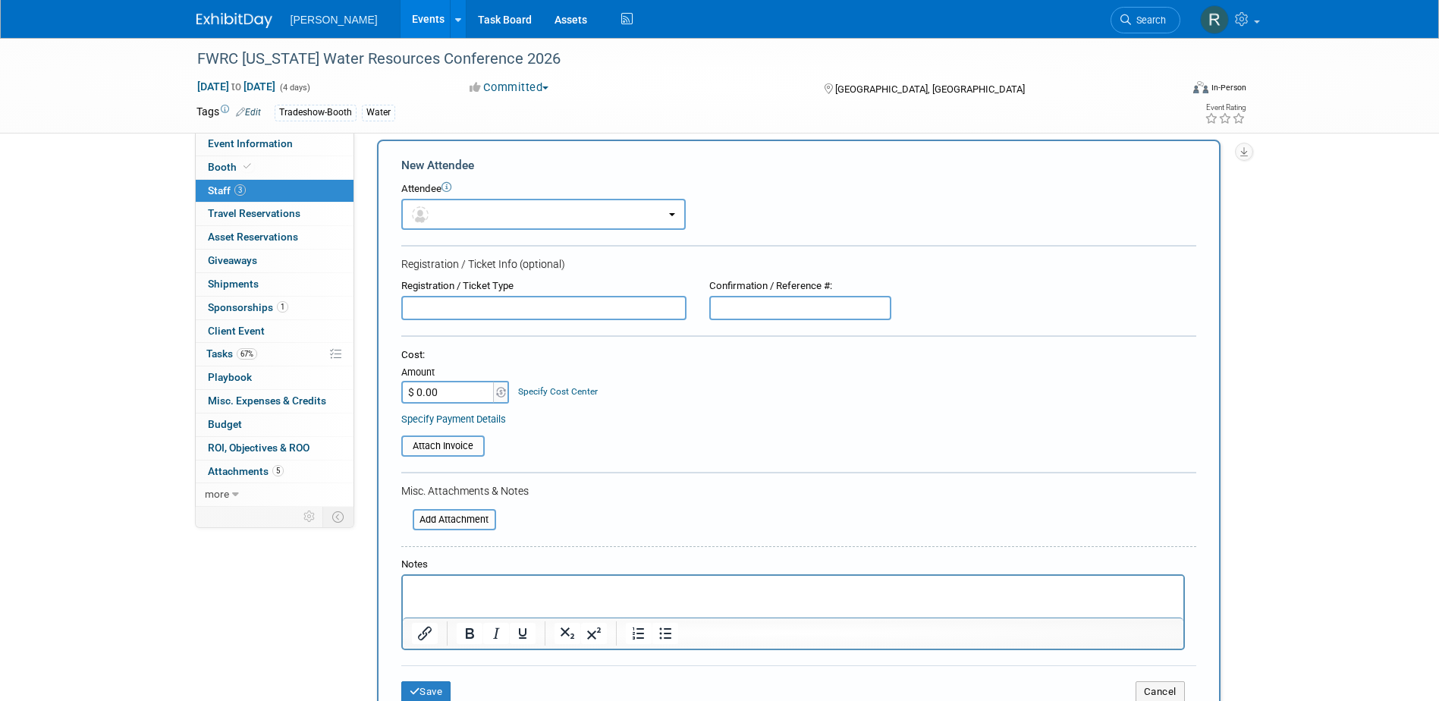
scroll to position [0, 0]
click at [452, 306] on input "text" at bounding box center [543, 308] width 285 height 24
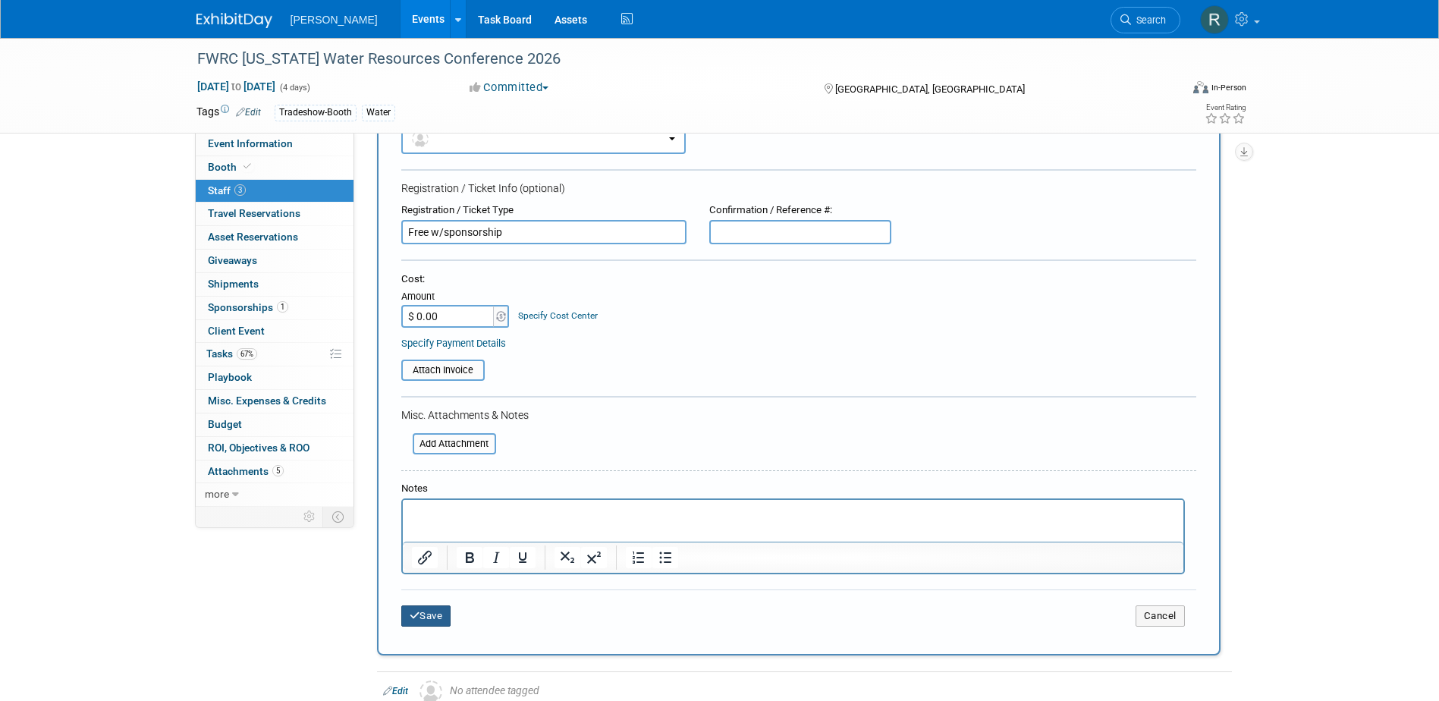
type input "Free w/sponsorship"
click at [427, 611] on button "Save" at bounding box center [426, 616] width 50 height 21
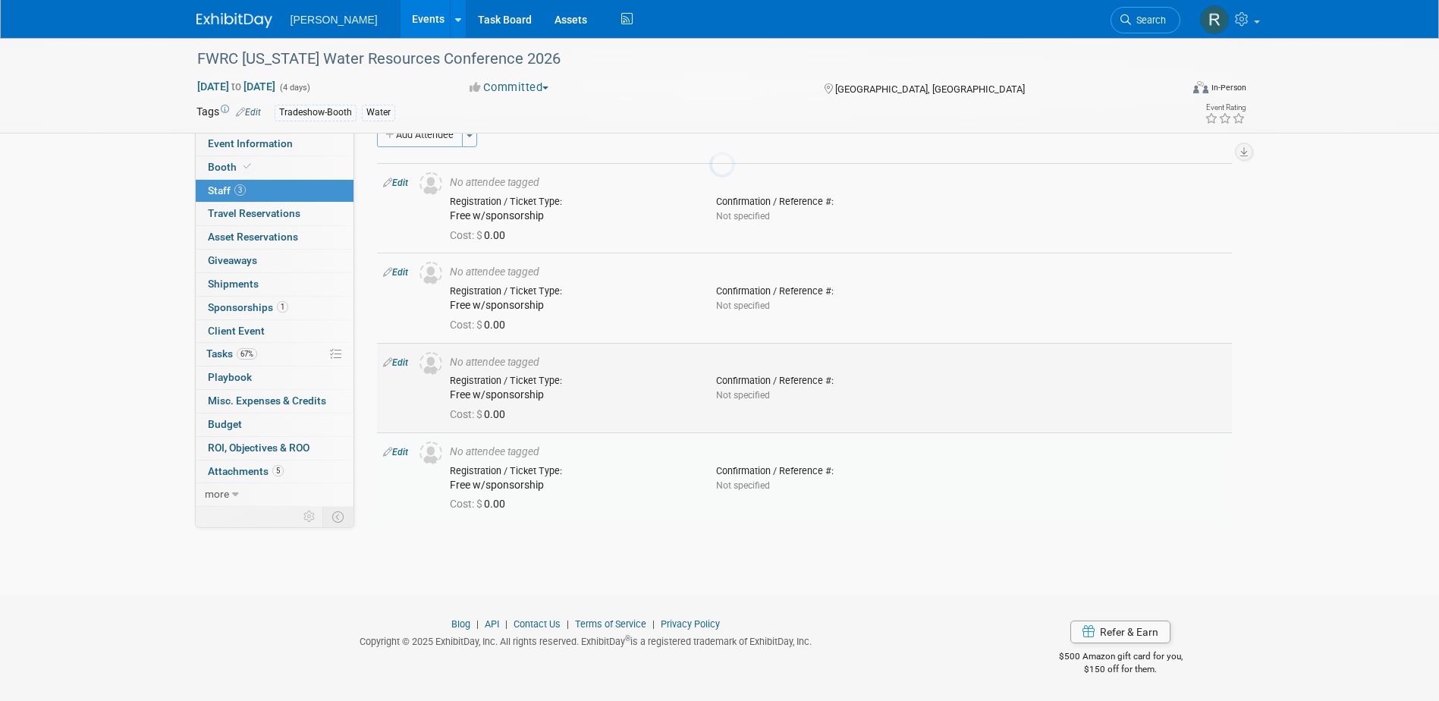
scroll to position [30, 0]
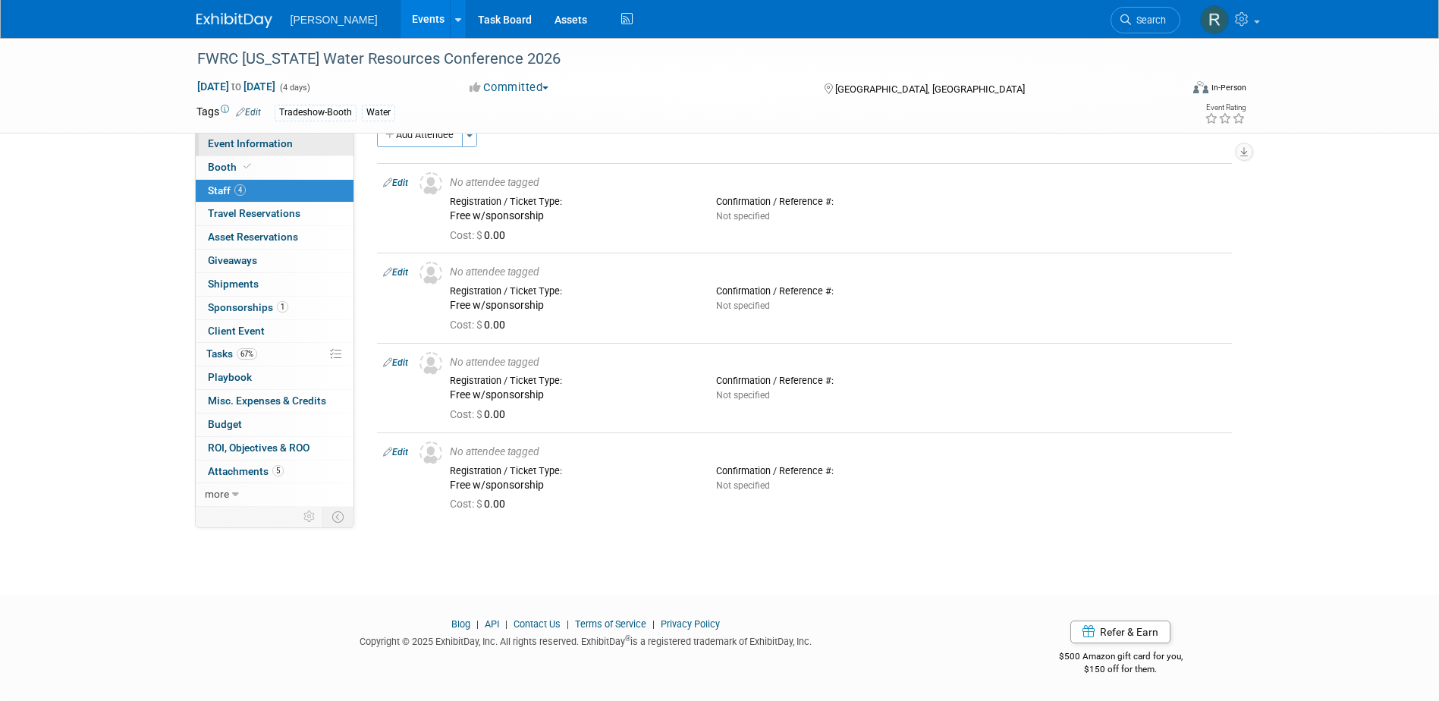
click at [297, 149] on link "Event Information" at bounding box center [275, 144] width 158 height 23
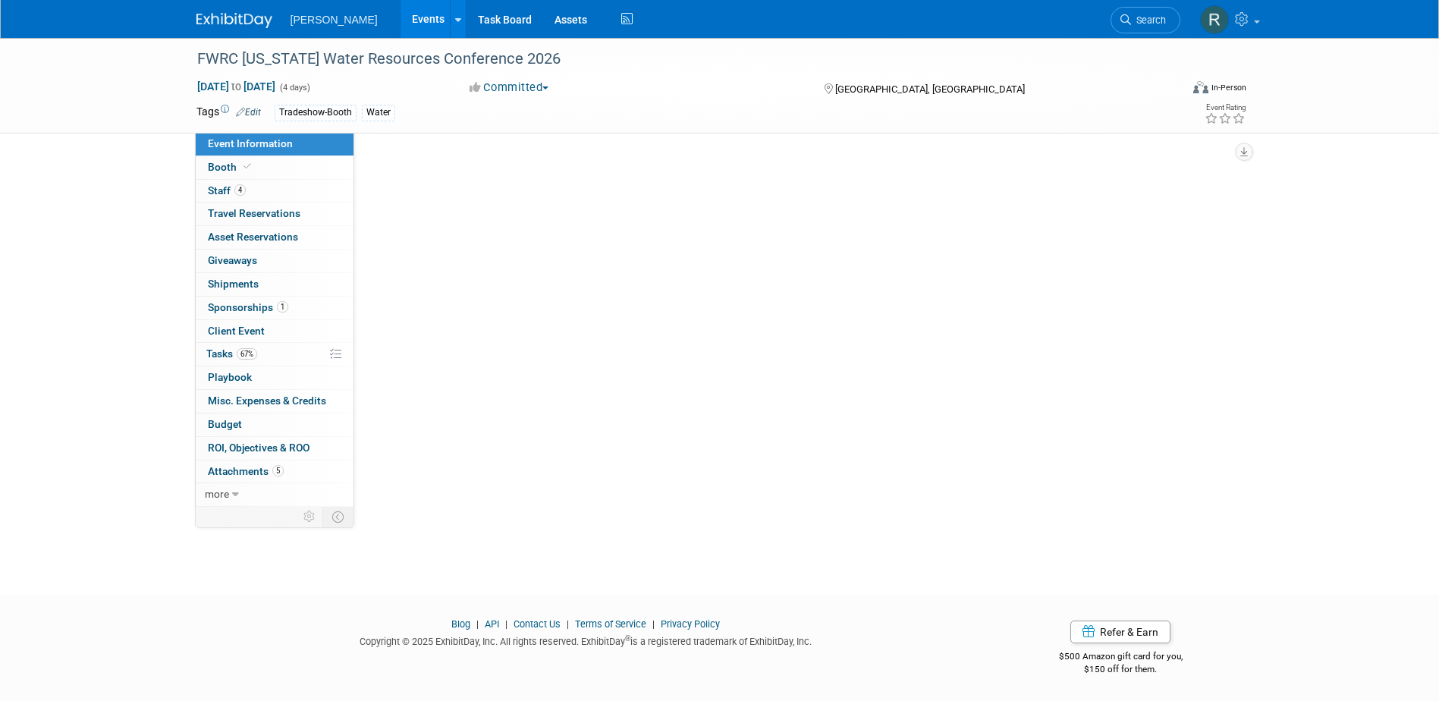
scroll to position [0, 0]
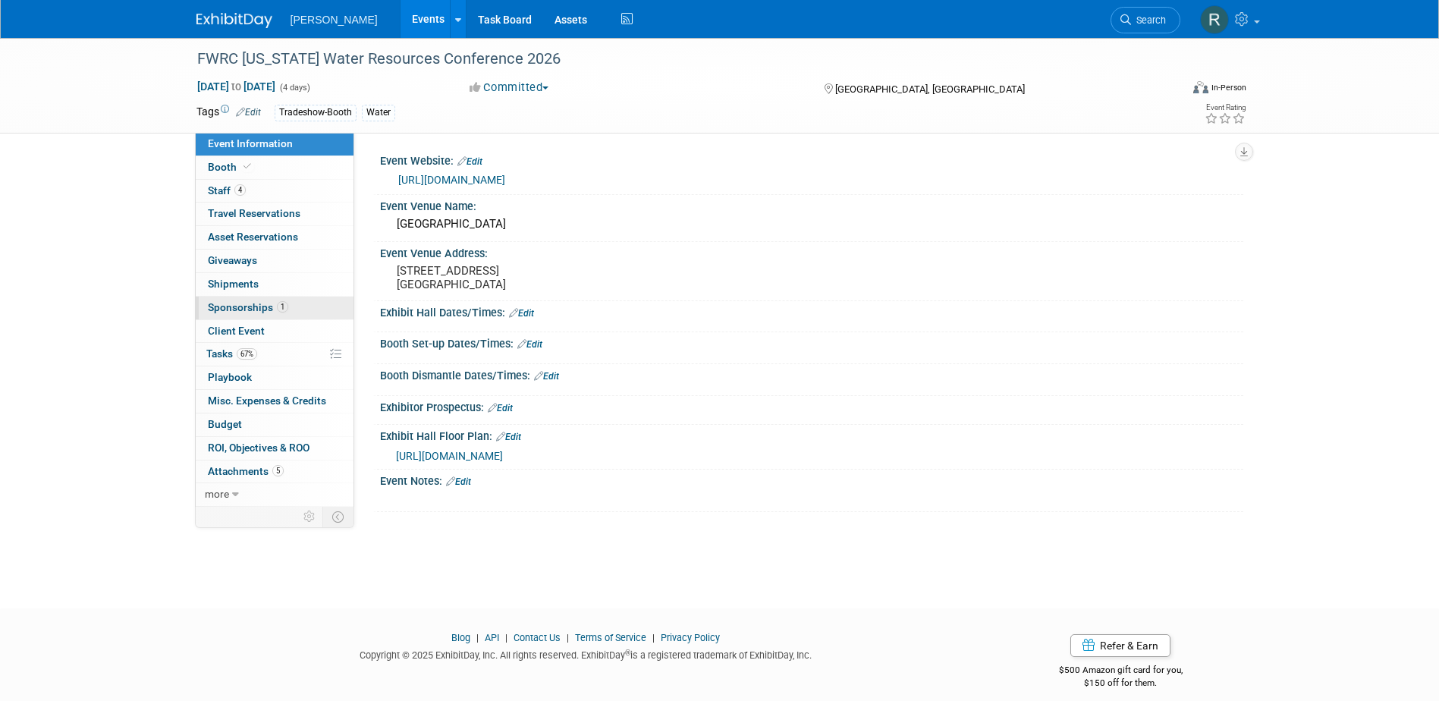
click at [239, 306] on span "Sponsorships 1" at bounding box center [248, 307] width 80 height 12
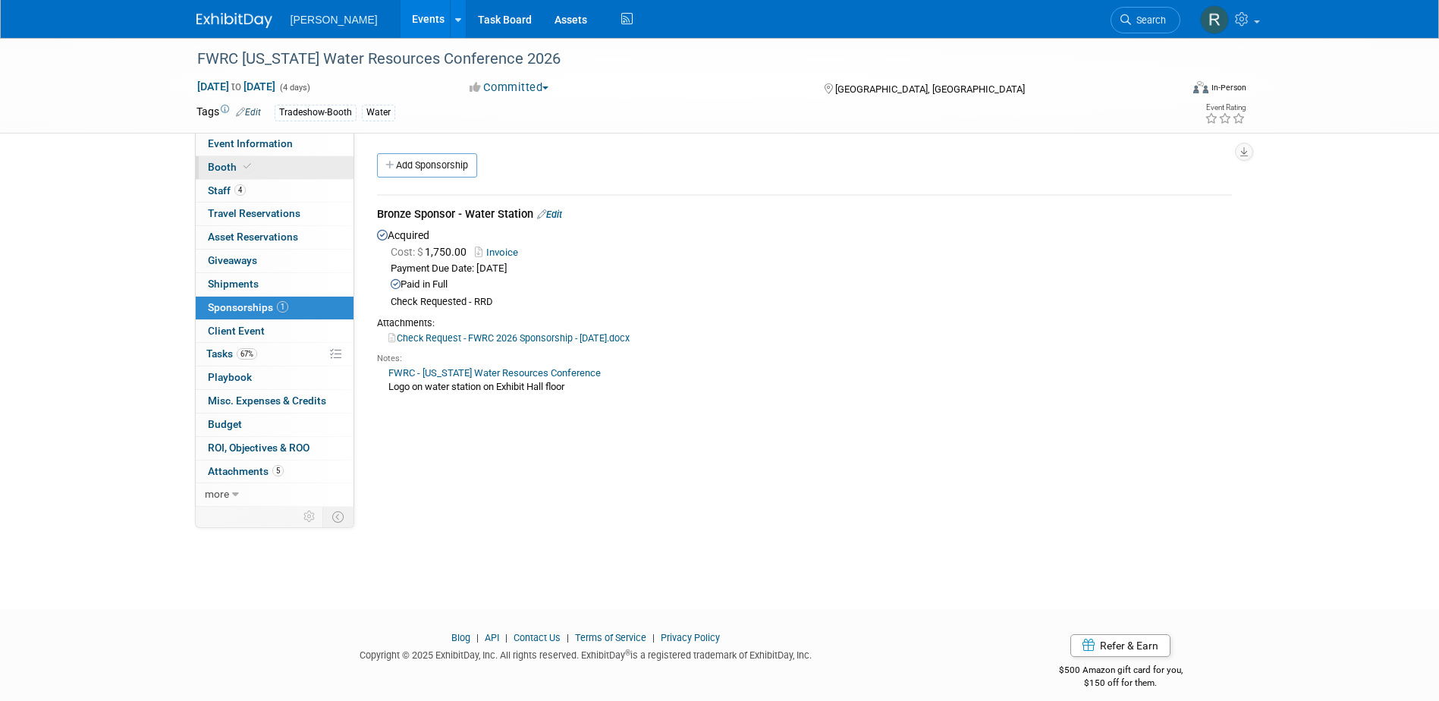
click at [256, 166] on link "Booth" at bounding box center [275, 167] width 158 height 23
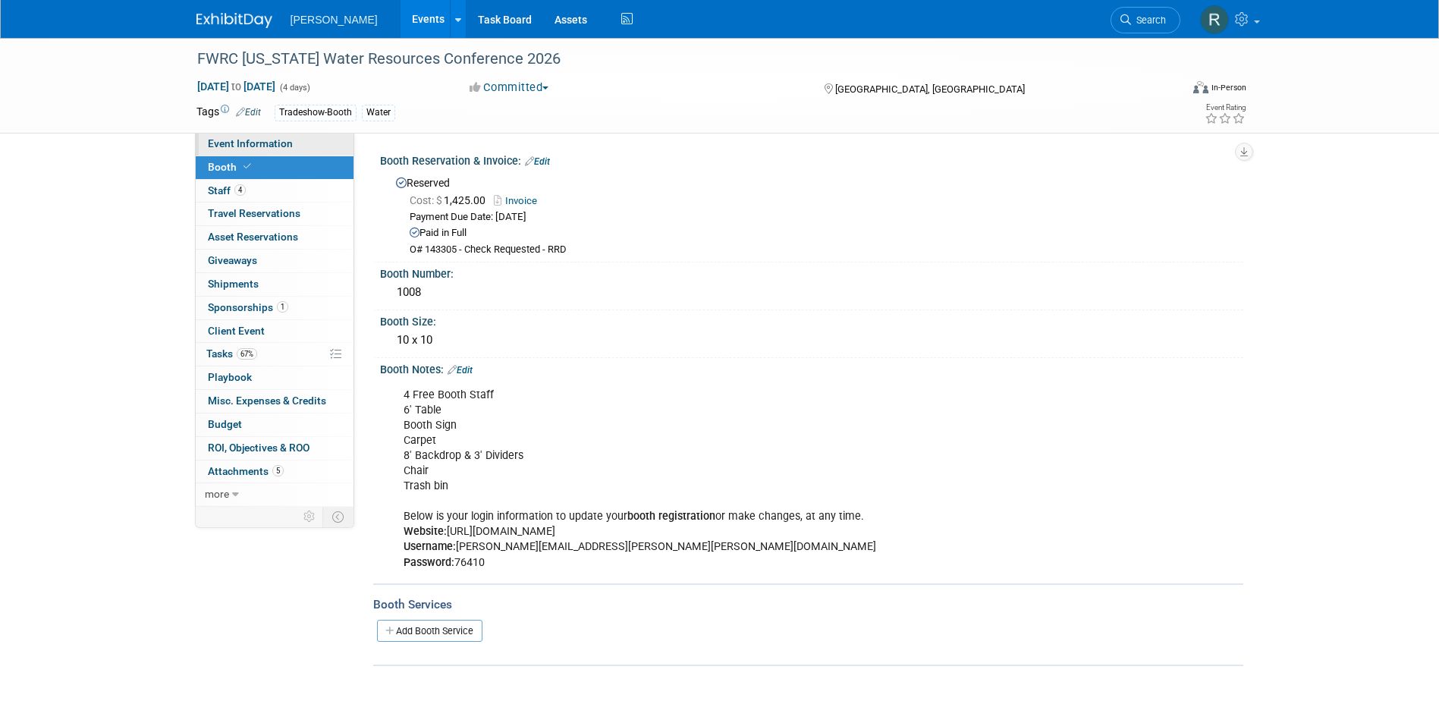
click at [252, 149] on span "Event Information" at bounding box center [250, 143] width 85 height 12
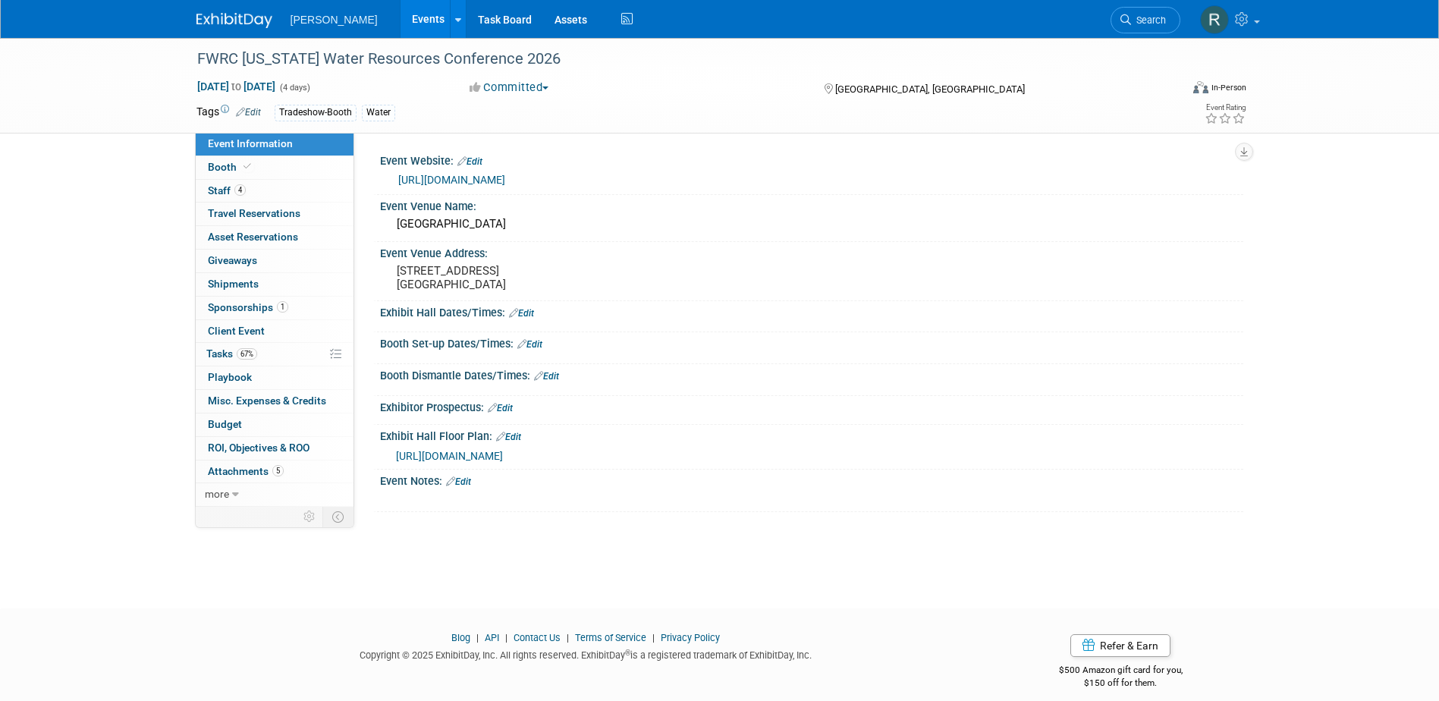
click at [146, 339] on div "FWRC Florida Water Resources Conference 2026 Apr 26, 2026 to Apr 29, 2026 (4 da…" at bounding box center [719, 309] width 1439 height 543
click at [1145, 28] on link "Search" at bounding box center [1146, 20] width 70 height 27
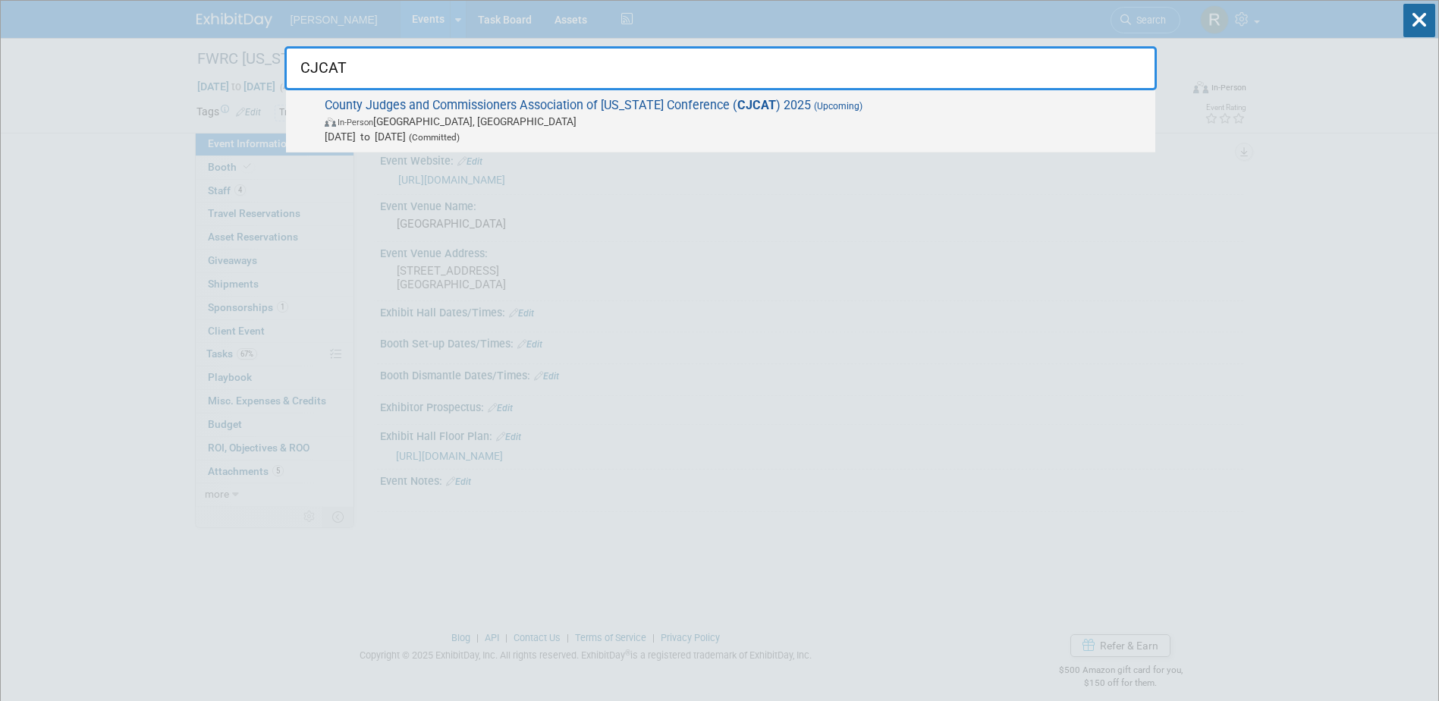
type input "CJCAT"
click at [630, 102] on span "County Judges and Commissioners Association of Texas Conference ( CJCAT ) 2025 …" at bounding box center [734, 121] width 828 height 46
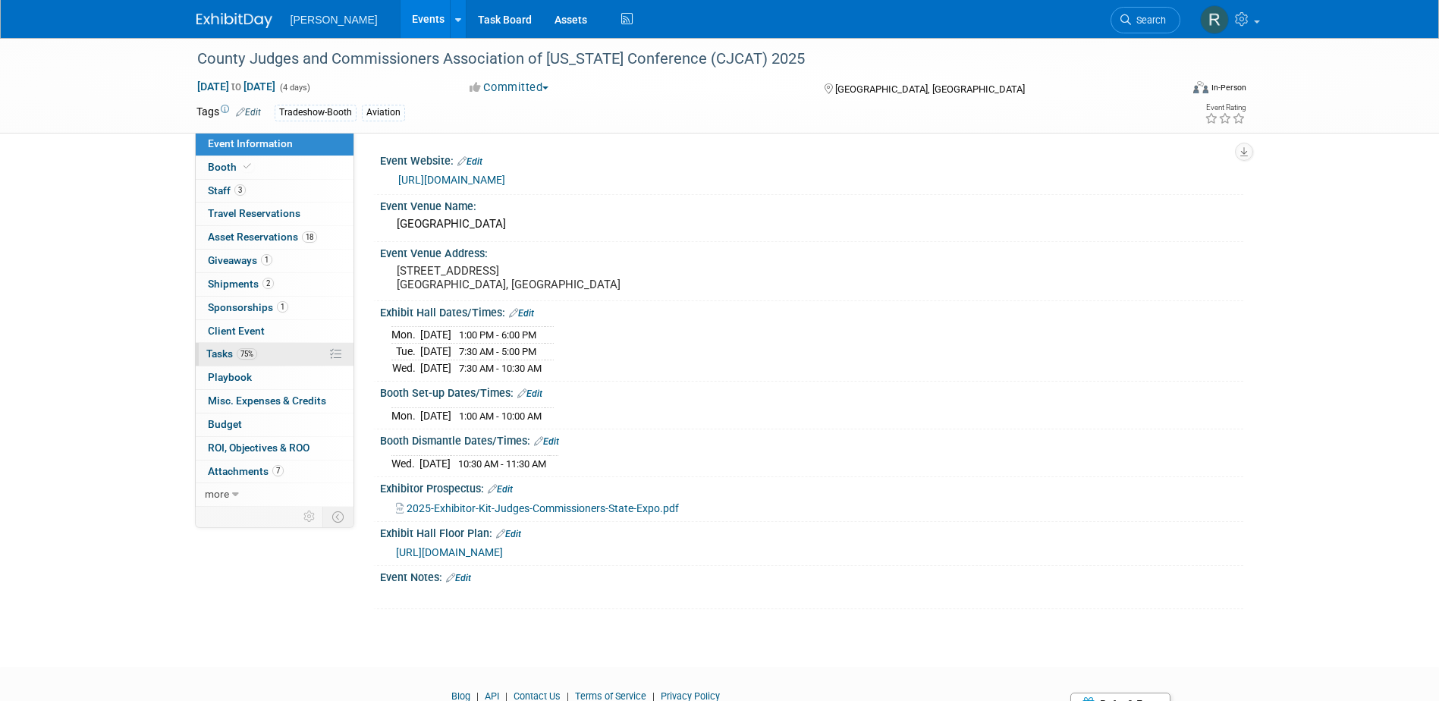
click at [231, 348] on span "Tasks 75%" at bounding box center [231, 354] width 51 height 12
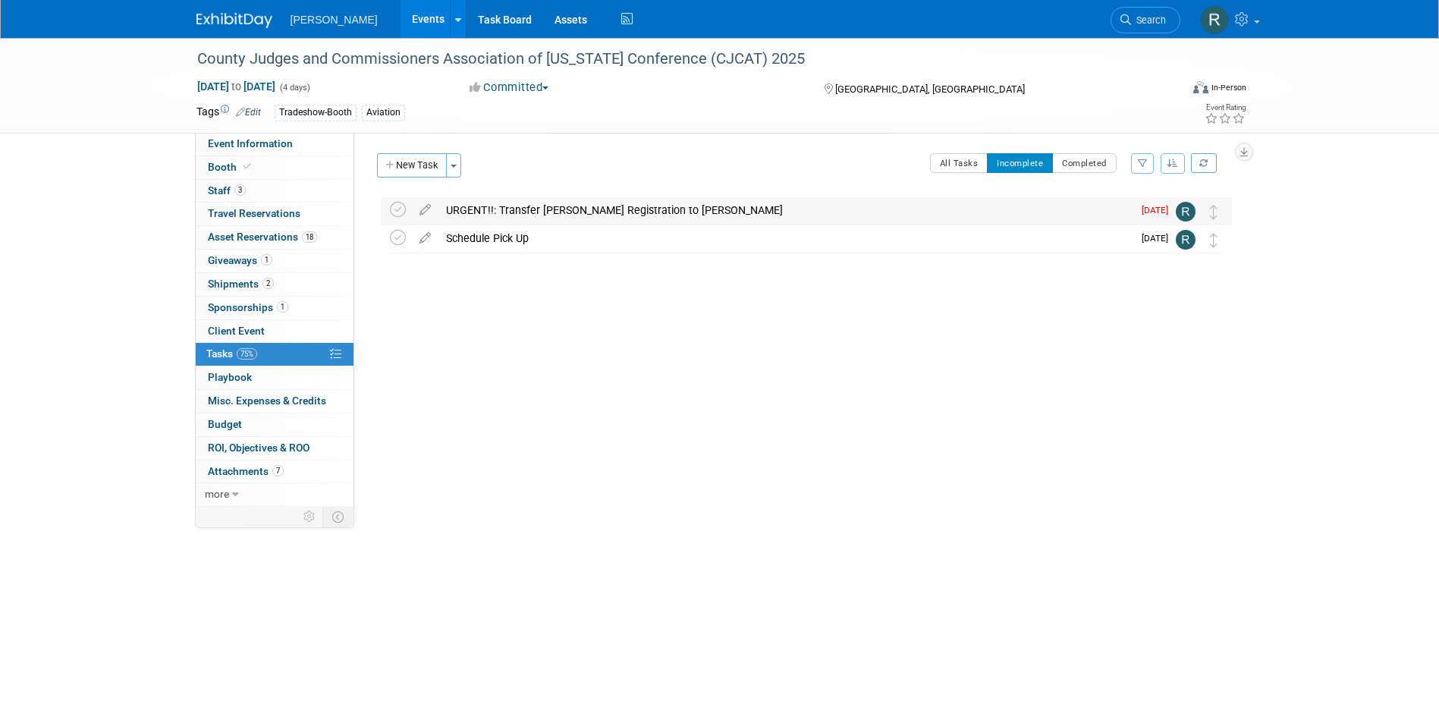
click at [475, 203] on div "URGENT!!: Transfer Kari Campbell Registration to Dave Fulton" at bounding box center [786, 210] width 694 height 26
